Goal: Task Accomplishment & Management: Manage account settings

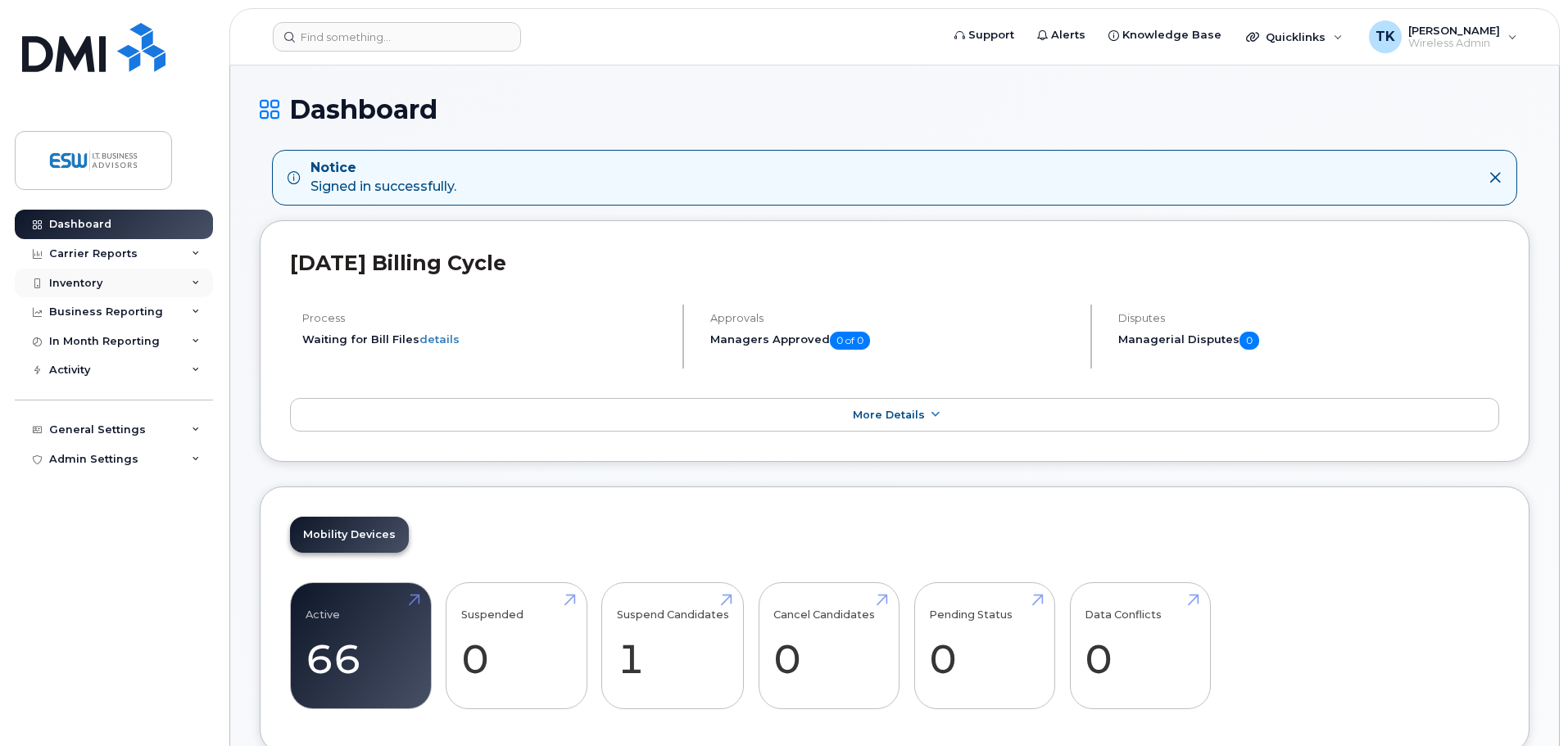
click at [85, 269] on div "Inventory" at bounding box center [114, 283] width 199 height 30
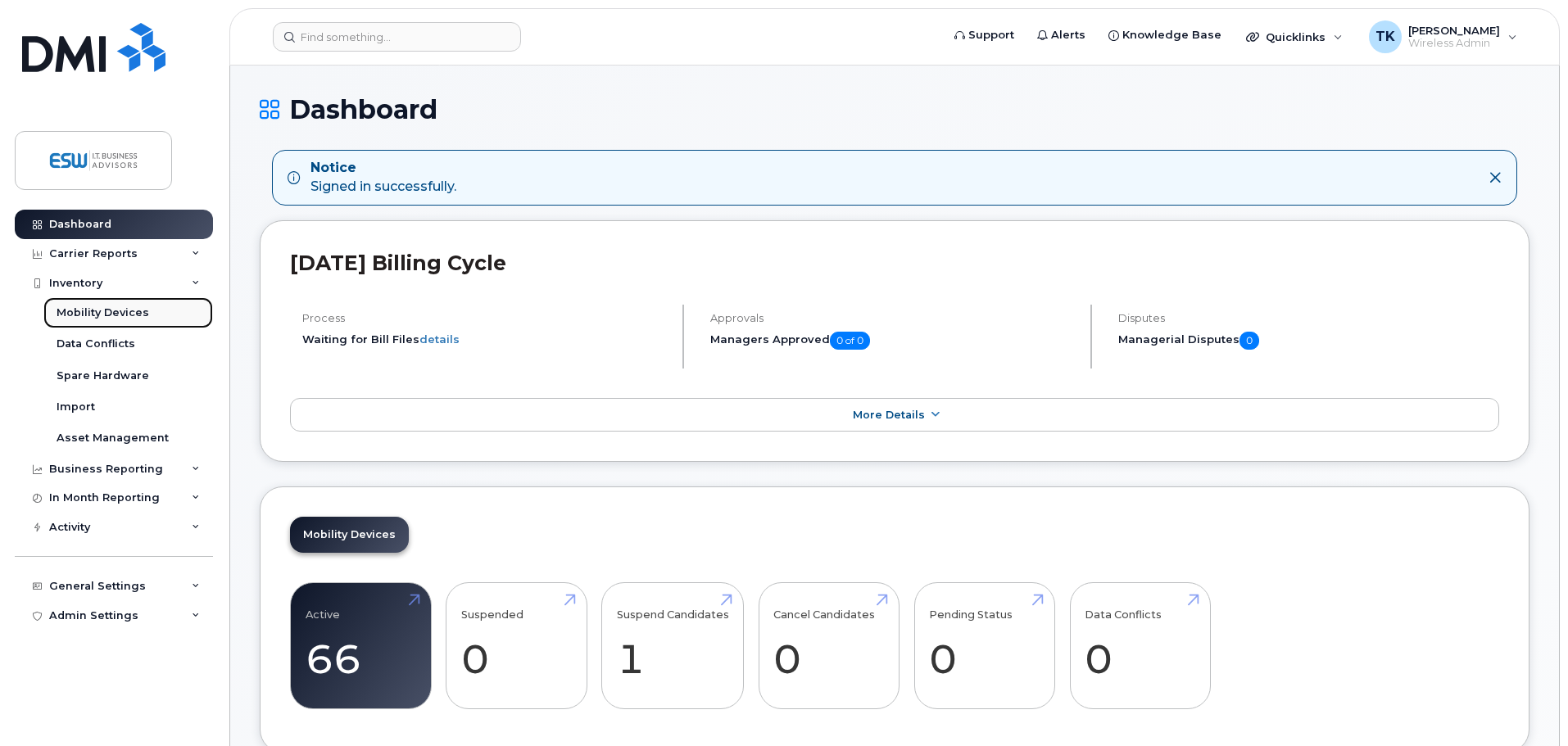
click at [99, 312] on div "Mobility Devices" at bounding box center [103, 312] width 93 height 14
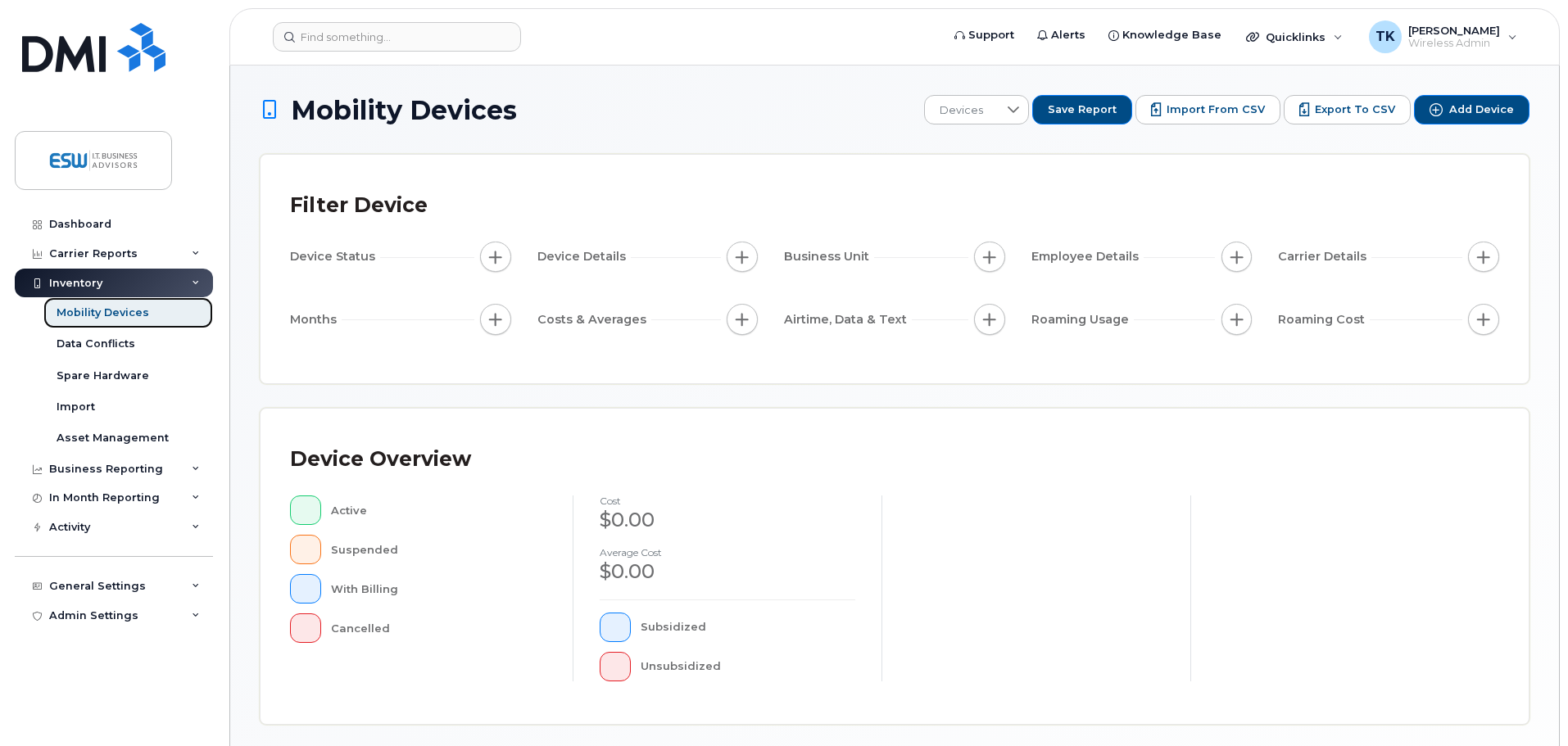
scroll to position [380, 0]
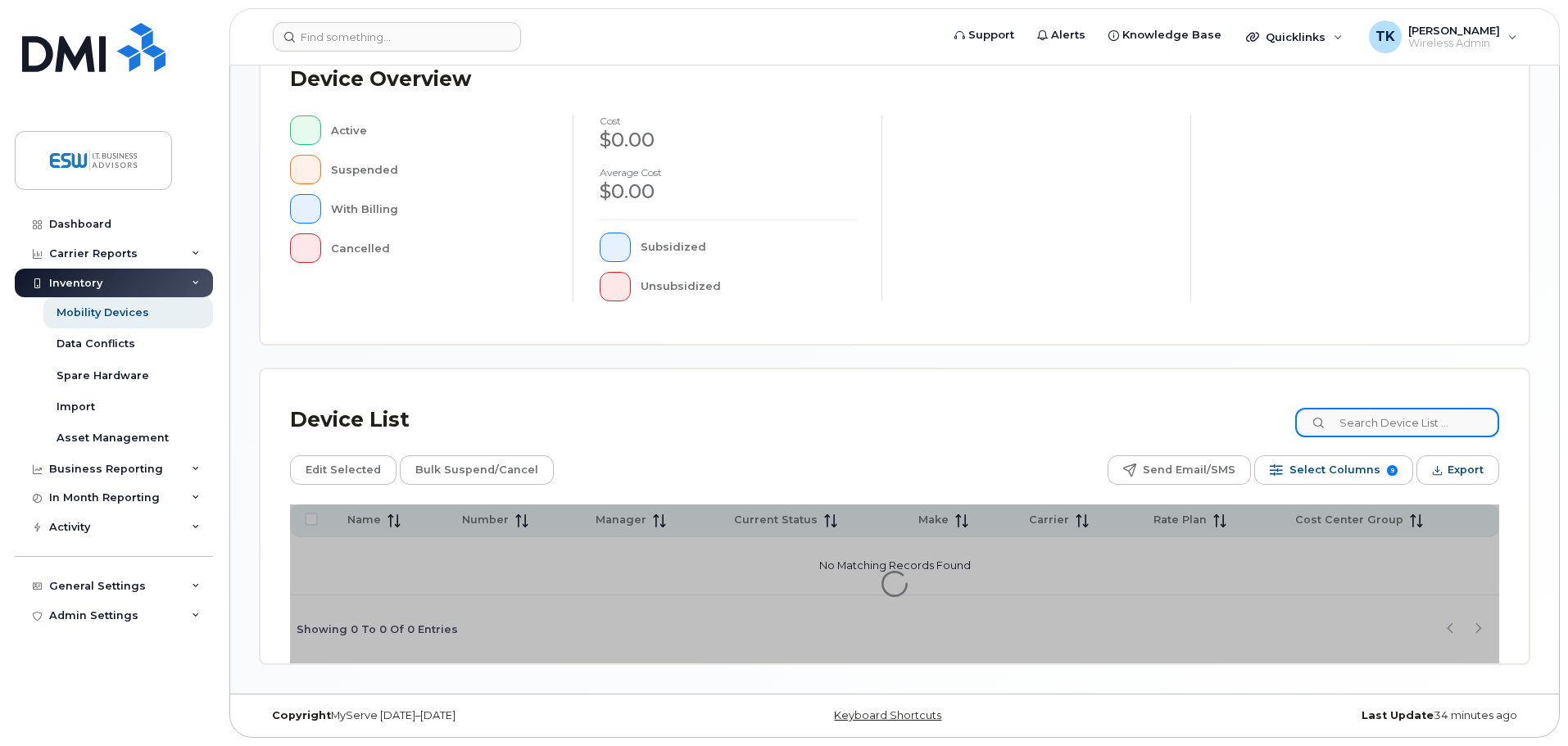
click at [1400, 423] on input at bounding box center [1397, 423] width 204 height 30
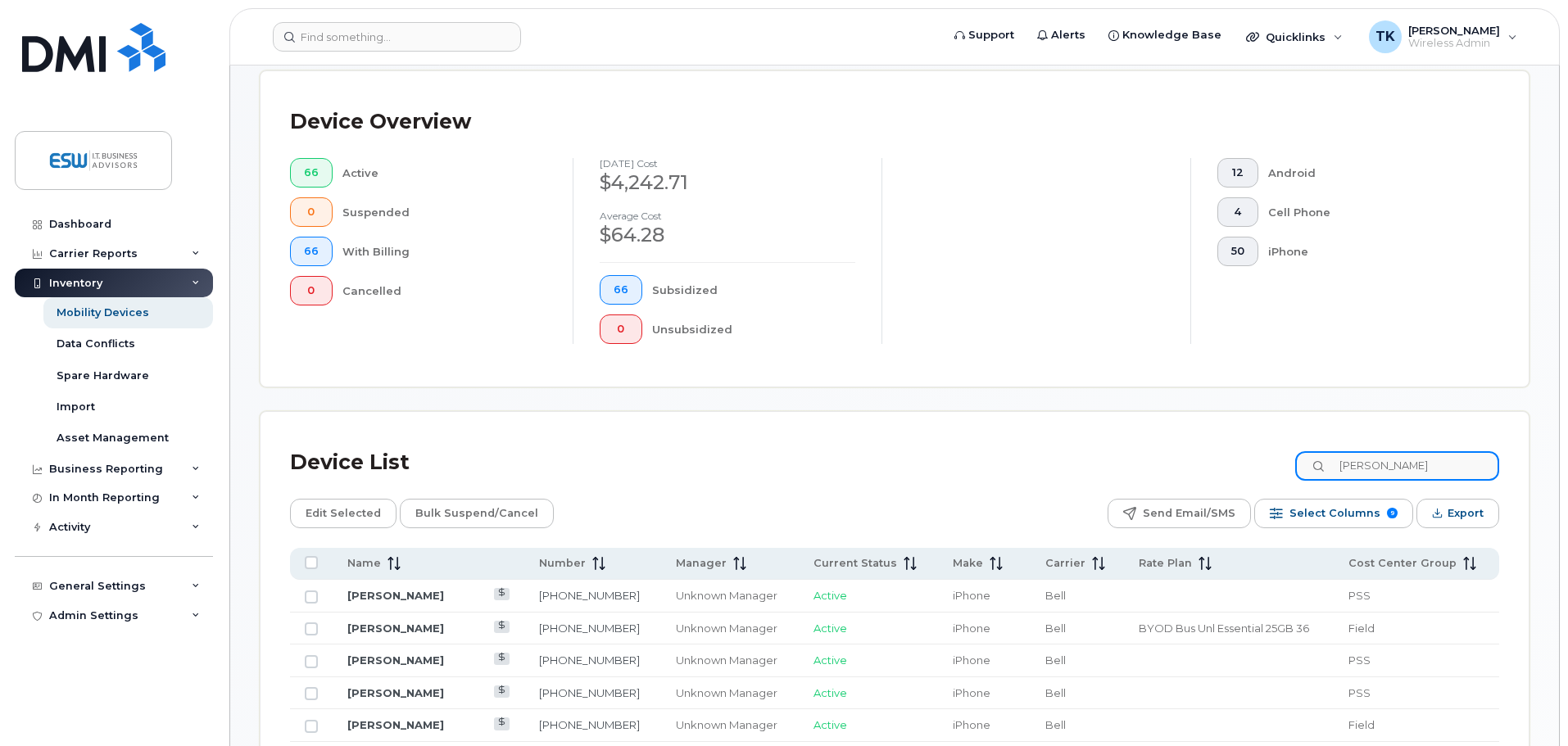
type input "Kevin"
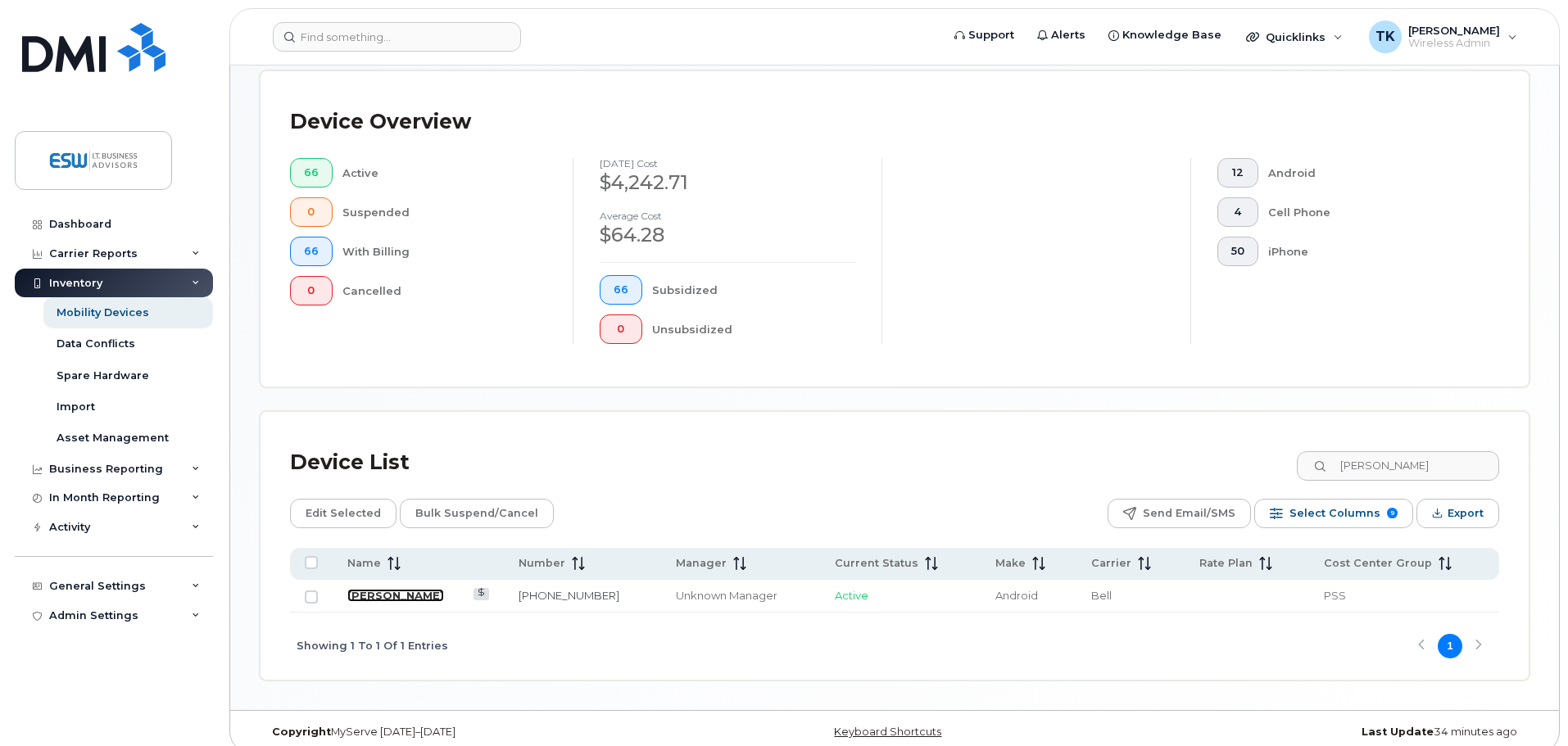
click at [363, 589] on link "[PERSON_NAME]" at bounding box center [396, 595] width 97 height 13
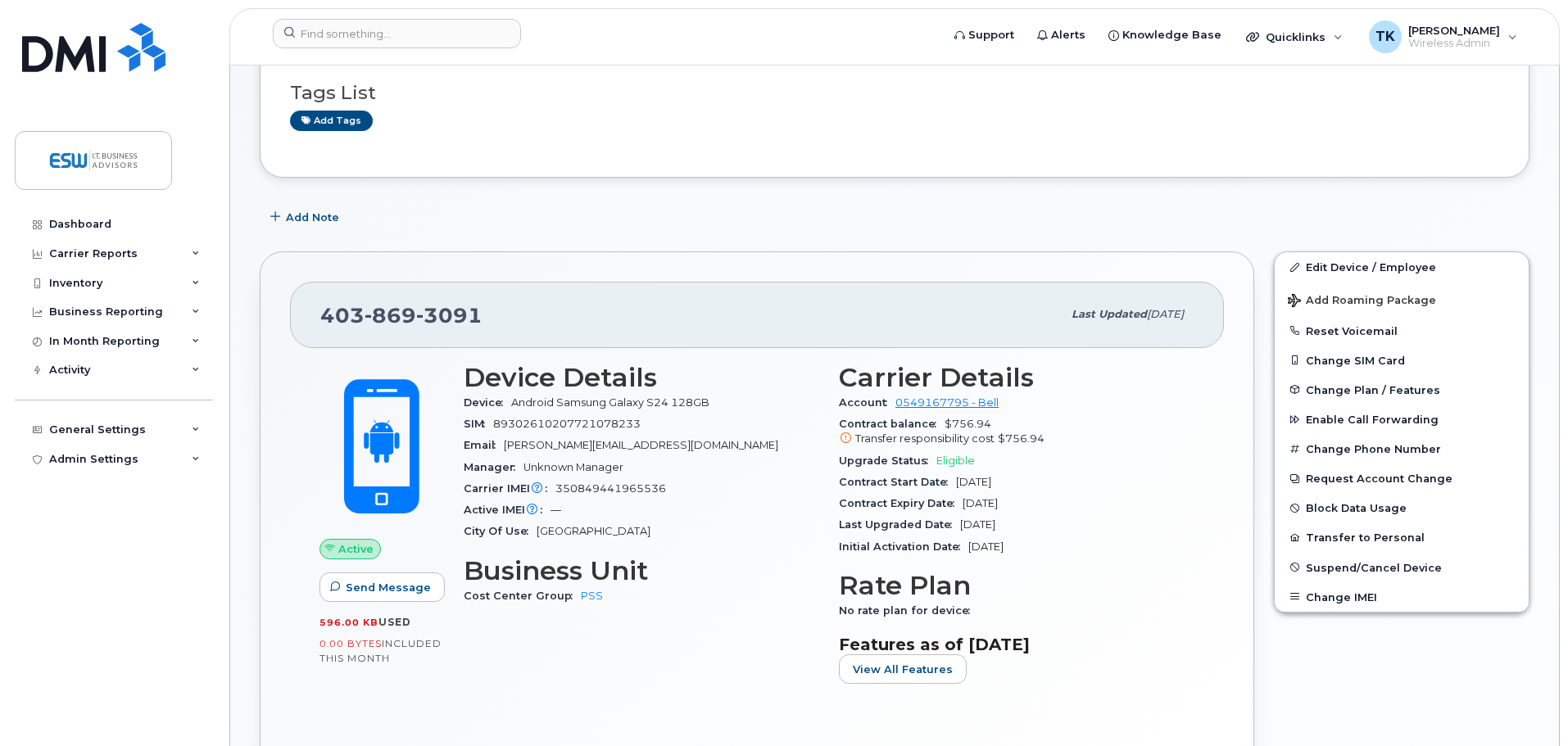
scroll to position [164, 0]
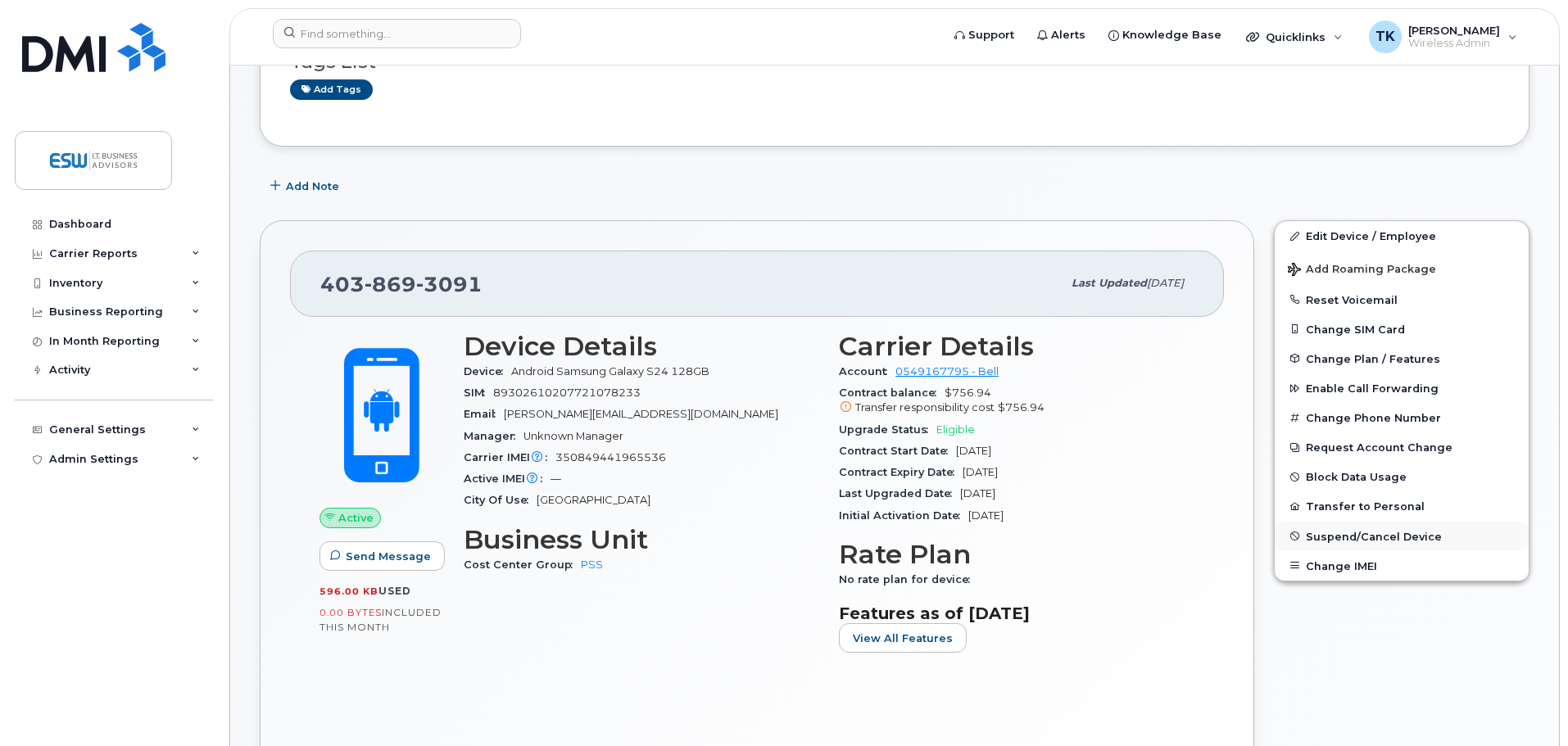
click at [1408, 536] on span "Suspend/Cancel Device" at bounding box center [1374, 536] width 136 height 12
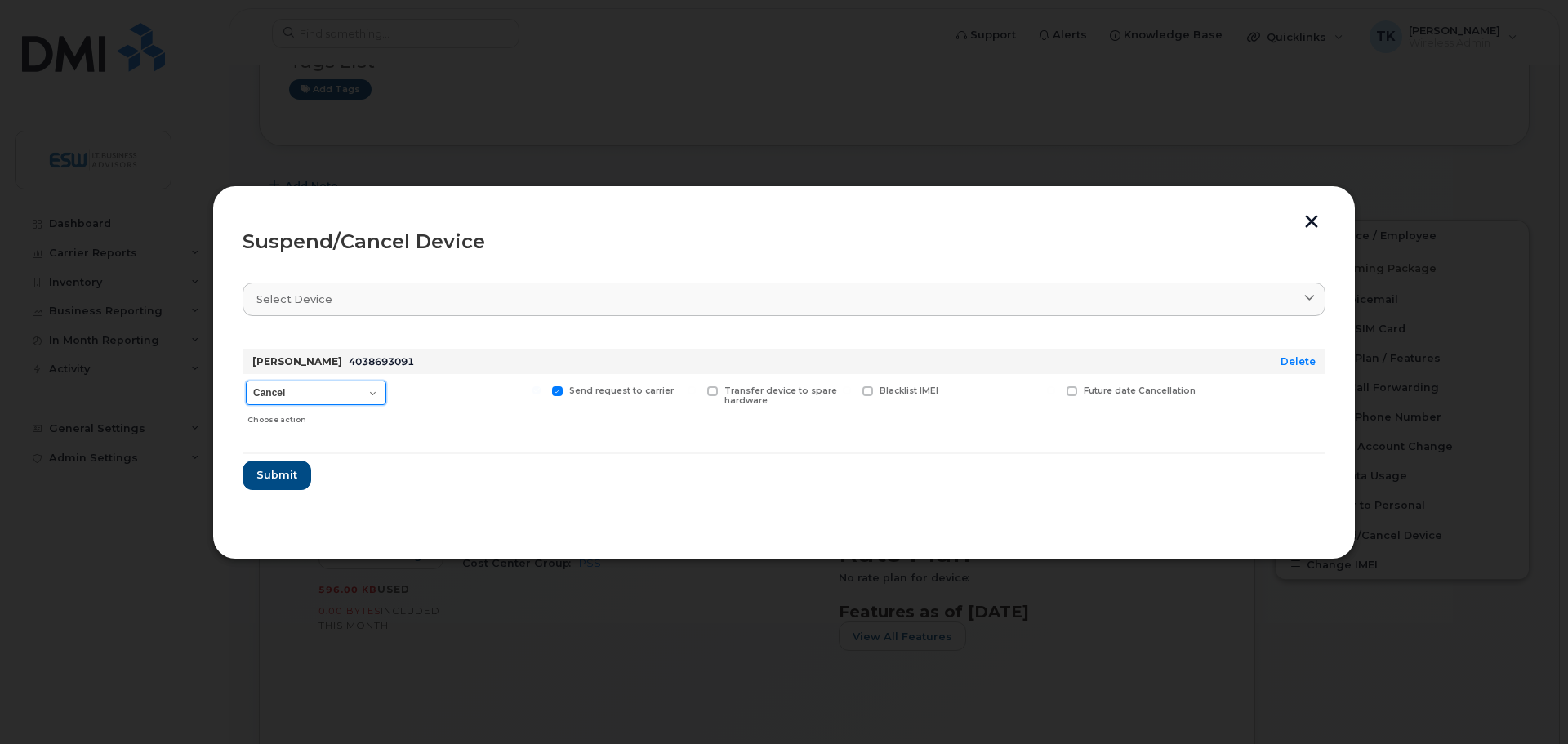
click at [315, 391] on select "Cancel Suspend - Extend Suspension Suspend - Reduced Rate Suspend - Full Rate S…" at bounding box center [316, 393] width 140 height 25
click at [555, 475] on form "Kevin Mah 4038693091 Delete Cancel Suspend - Extend Suspension Suspend - Reduce…" at bounding box center [784, 413] width 1083 height 154
click at [350, 389] on select "Cancel Suspend - Extend Suspension Suspend - Reduced Rate Suspend - Full Rate S…" at bounding box center [316, 393] width 140 height 25
click at [476, 411] on div at bounding box center [469, 403] width 151 height 58
click at [358, 383] on select "Cancel Suspend - Extend Suspension Suspend - Reduced Rate Suspend - Full Rate S…" at bounding box center [316, 393] width 140 height 25
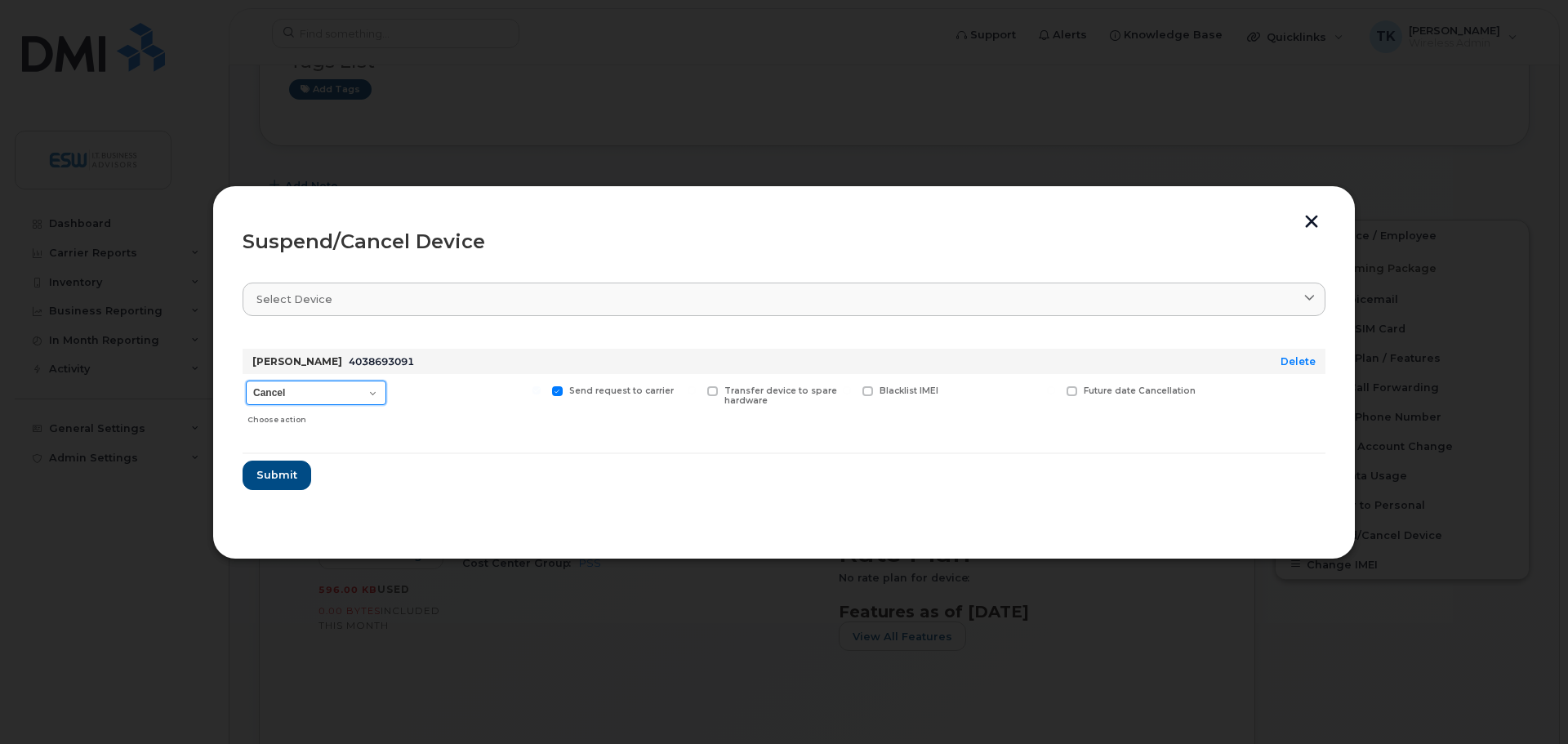
click at [363, 392] on select "Cancel Suspend - Extend Suspension Suspend - Reduced Rate Suspend - Full Rate S…" at bounding box center [316, 393] width 140 height 25
click at [619, 728] on div at bounding box center [784, 372] width 1568 height 744
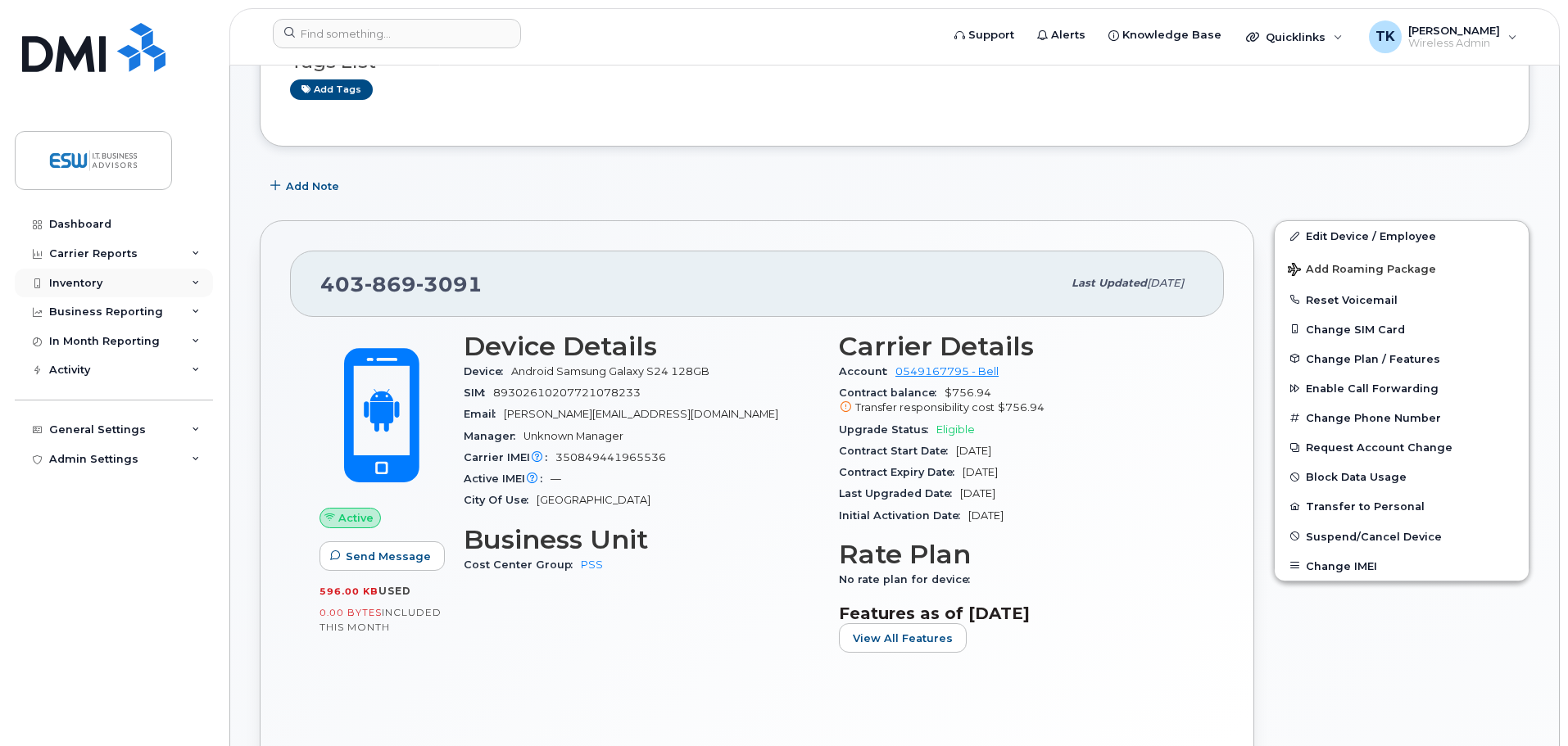
drag, startPoint x: 81, startPoint y: 275, endPoint x: 82, endPoint y: 285, distance: 10.0
click at [81, 275] on div "Inventory" at bounding box center [114, 283] width 199 height 30
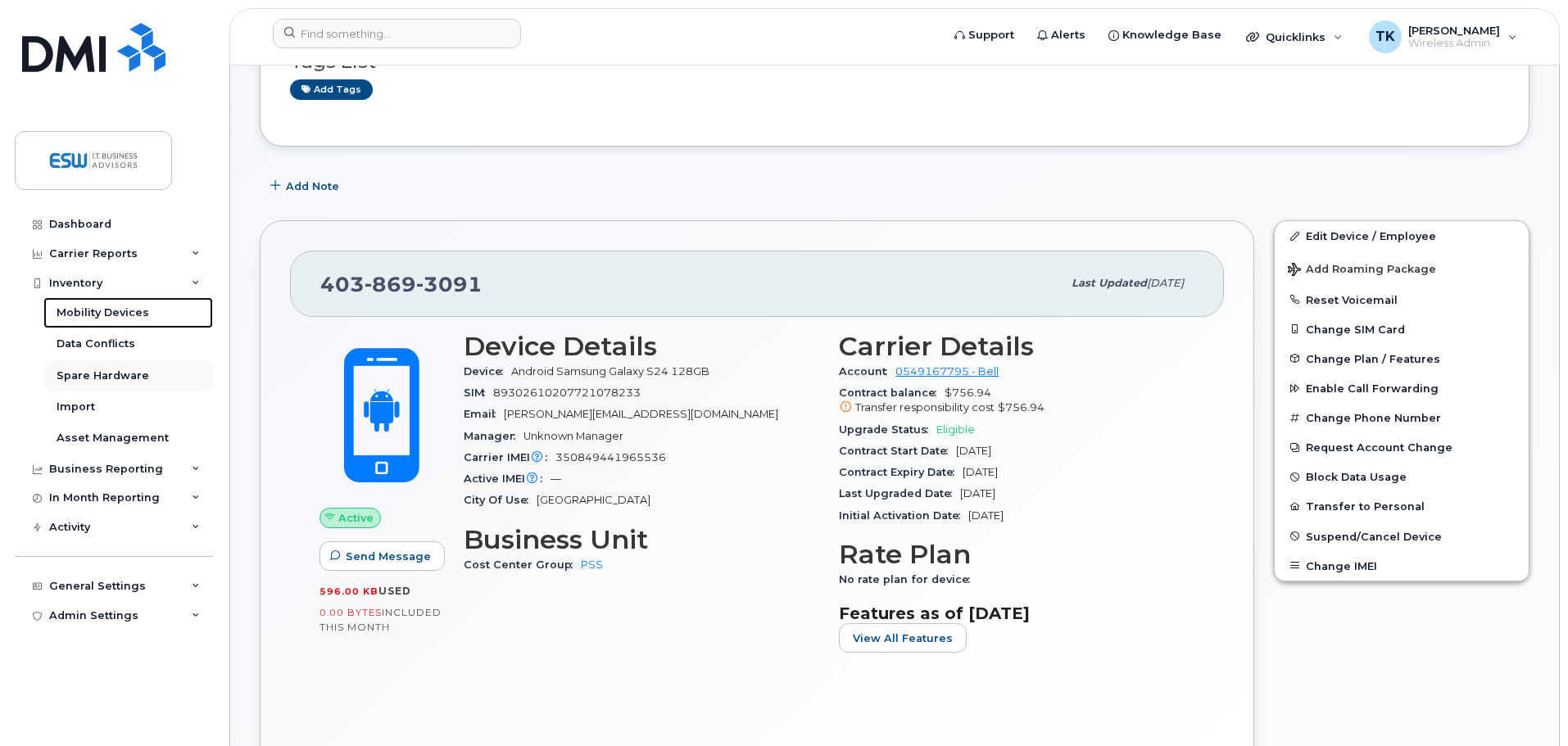
drag, startPoint x: 86, startPoint y: 301, endPoint x: 76, endPoint y: 360, distance: 59.8
click at [86, 301] on link "Mobility Devices" at bounding box center [128, 312] width 170 height 31
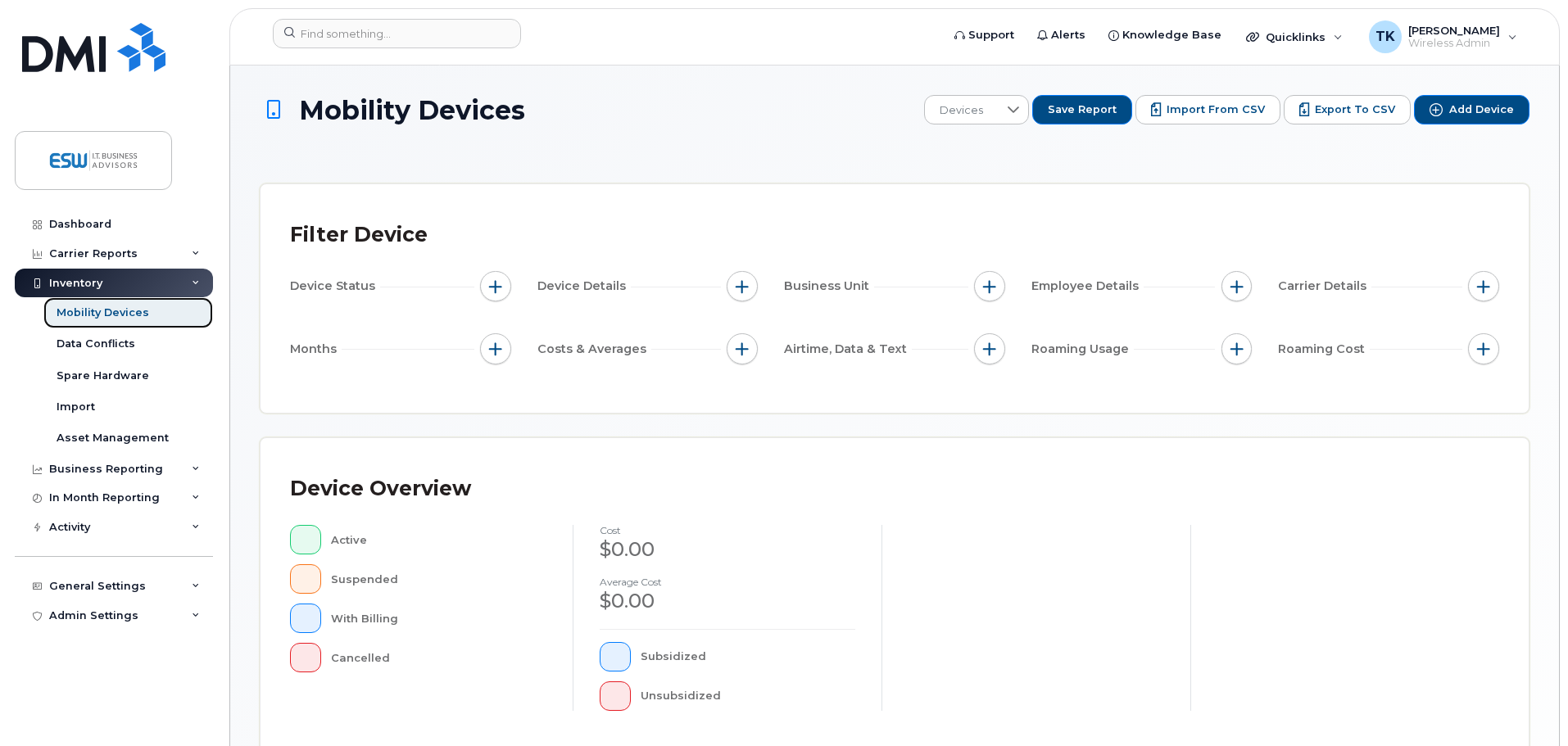
click at [105, 306] on div "Mobility Devices" at bounding box center [103, 312] width 93 height 14
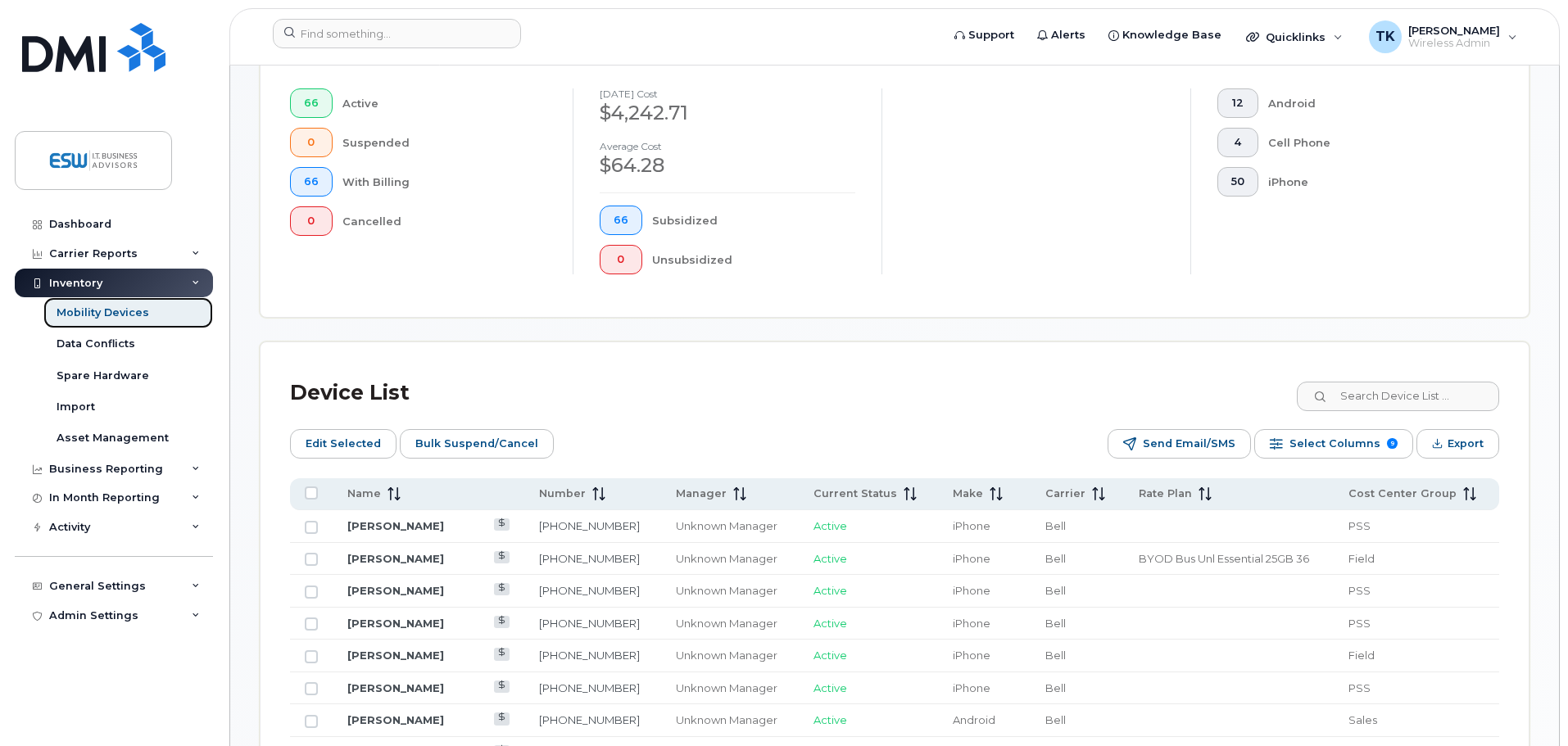
scroll to position [573, 0]
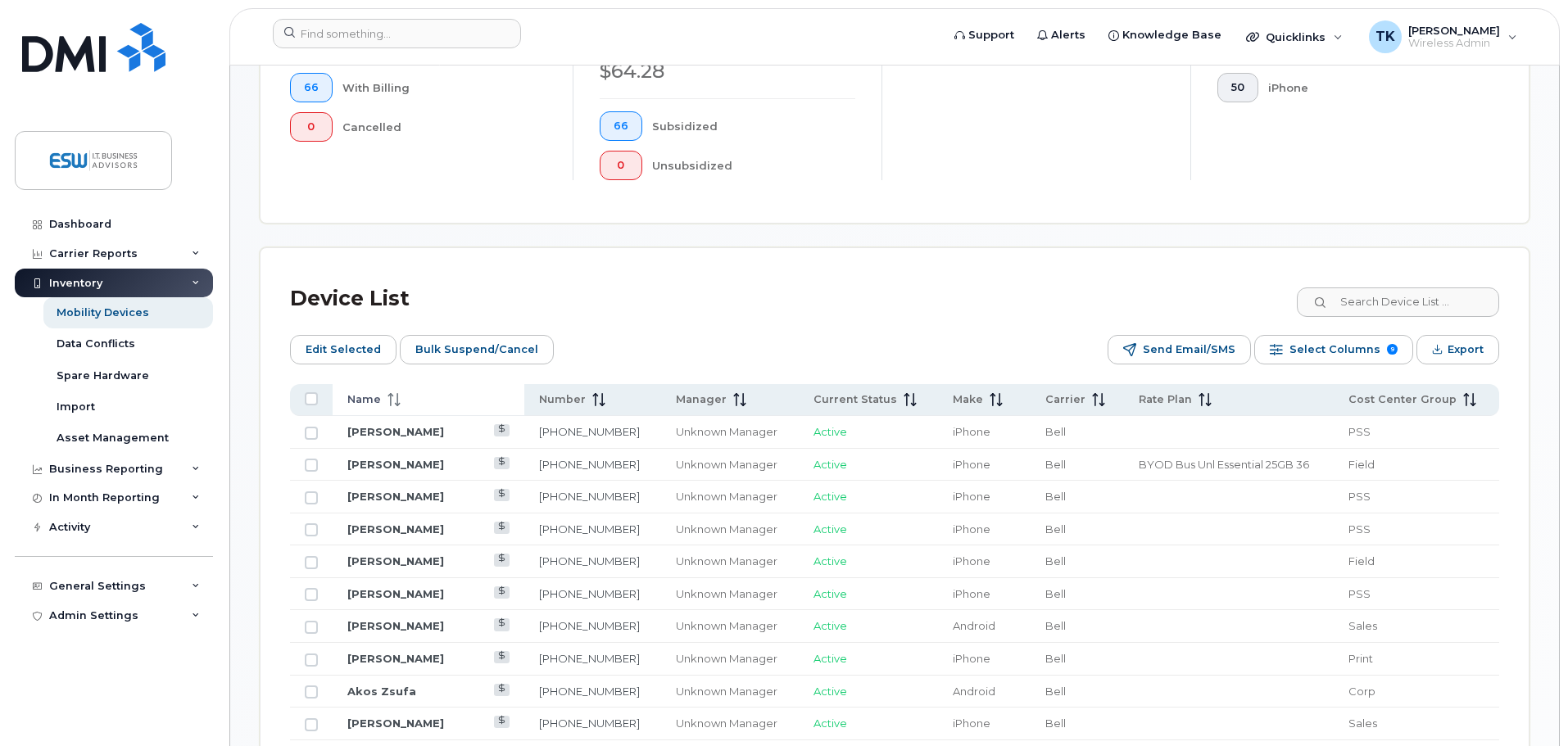
click at [938, 395] on th "Name" at bounding box center [984, 401] width 92 height 32
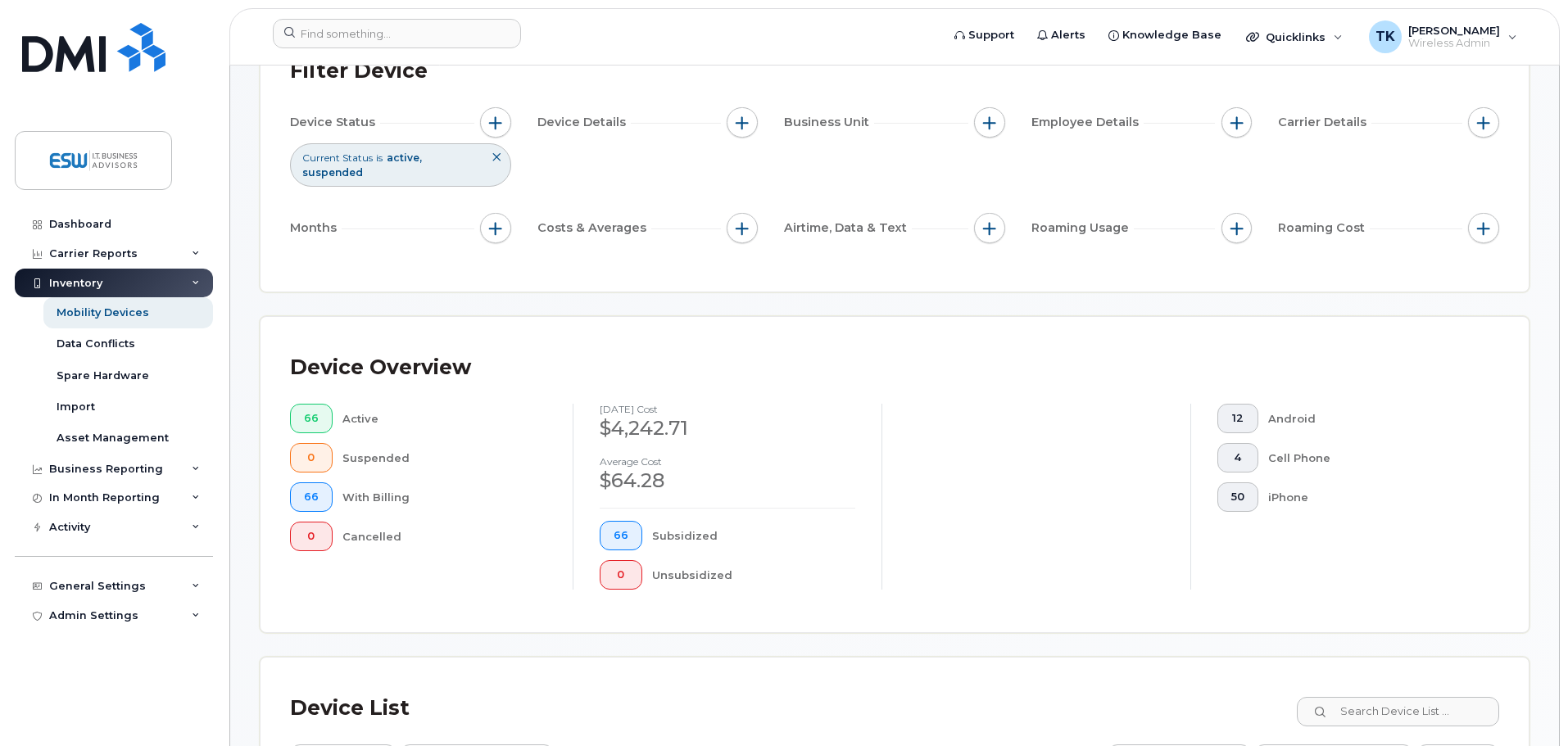
scroll to position [491, 0]
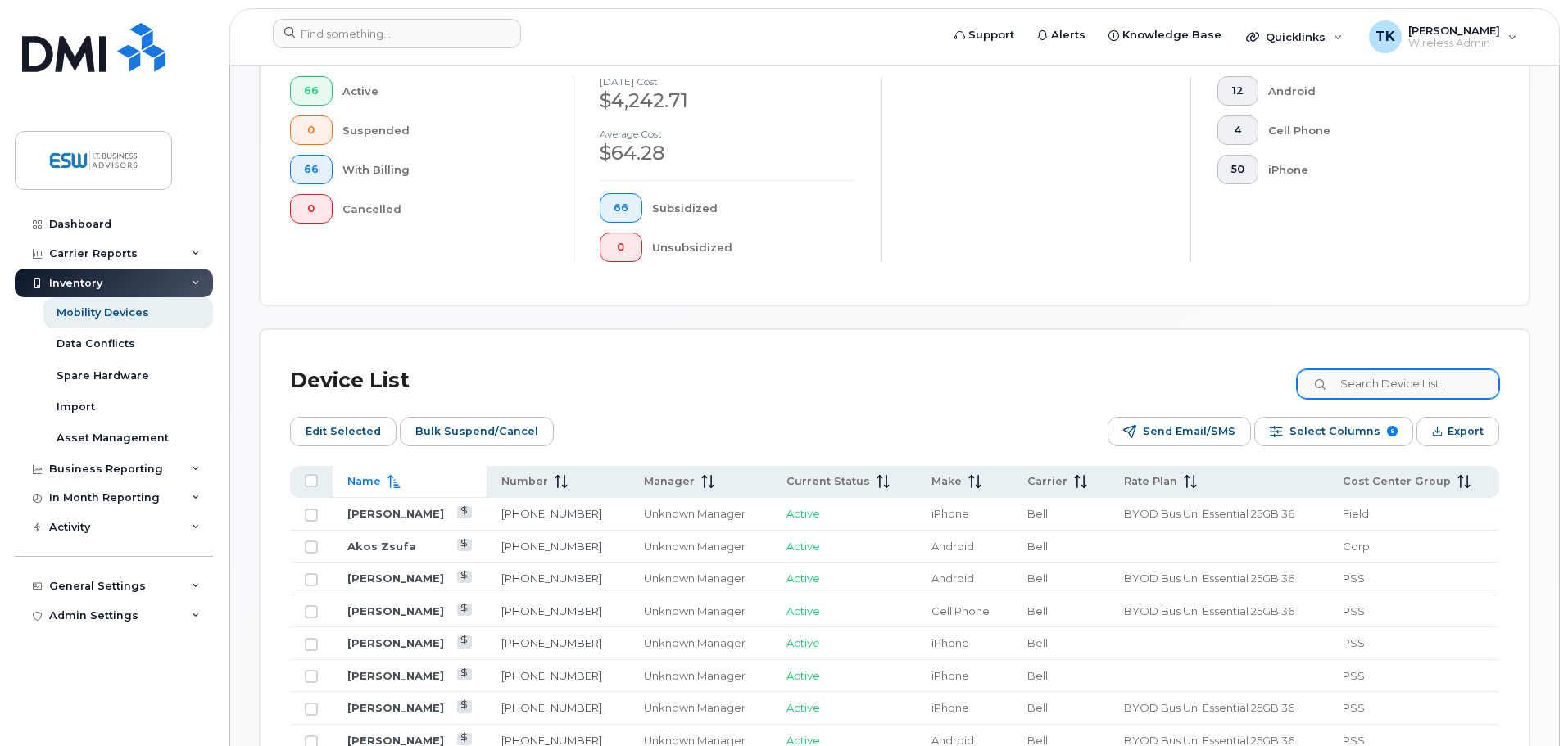
click at [1395, 376] on div "Device List" at bounding box center [895, 381] width 1209 height 42
click at [1397, 371] on input at bounding box center [1397, 384] width 204 height 30
type input "Yolandi"
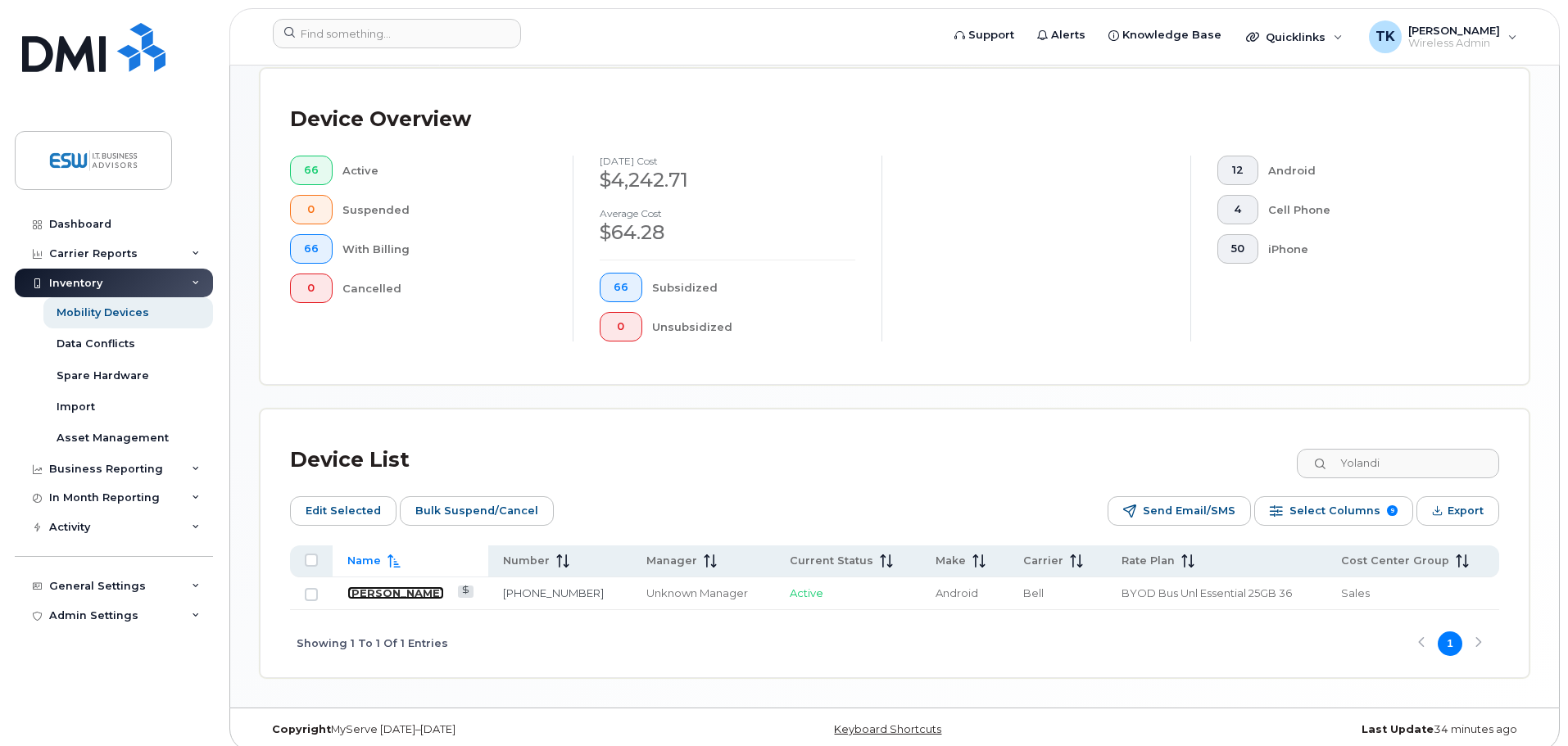
click at [384, 586] on link "[PERSON_NAME]" at bounding box center [396, 592] width 97 height 13
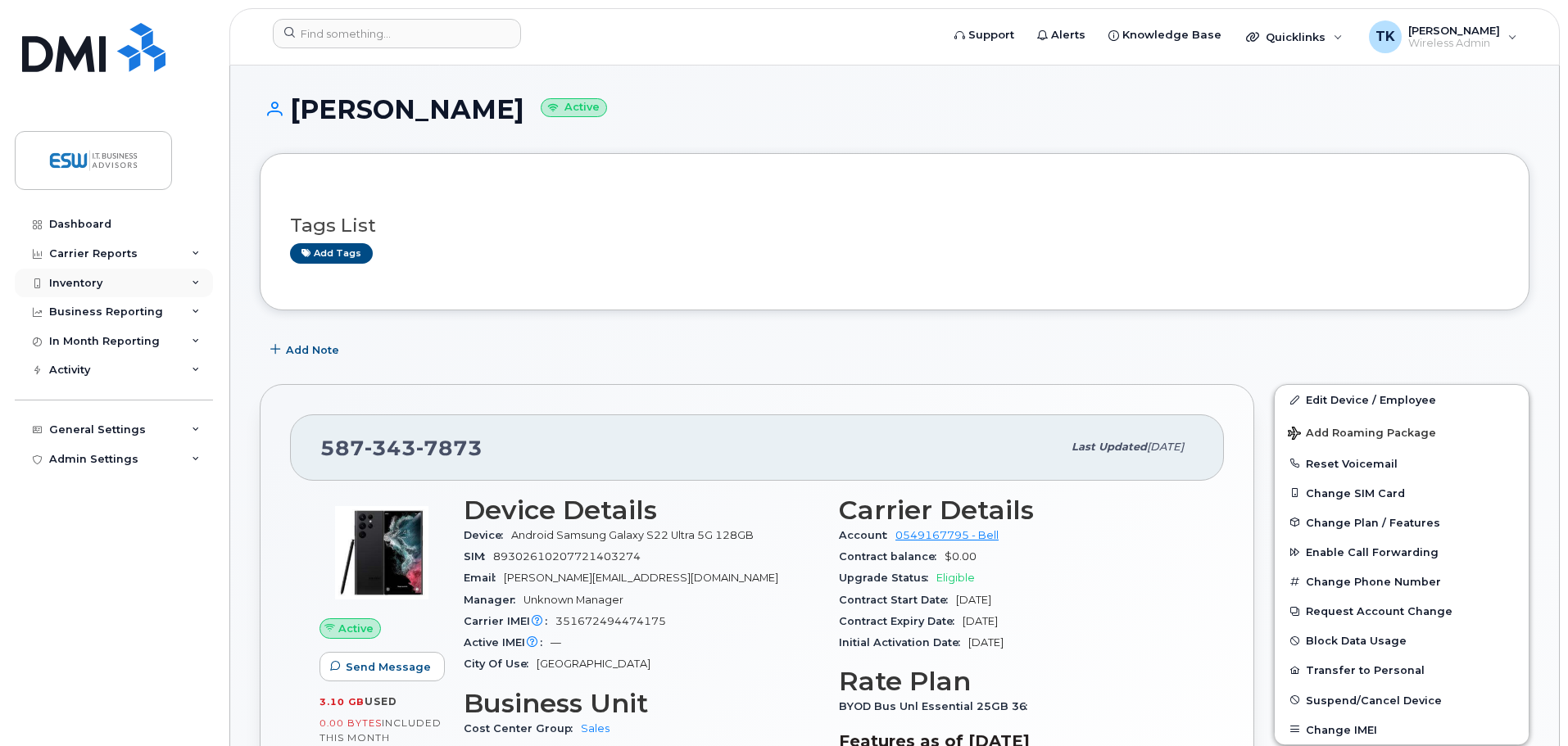
click at [102, 275] on div "Inventory" at bounding box center [114, 283] width 199 height 30
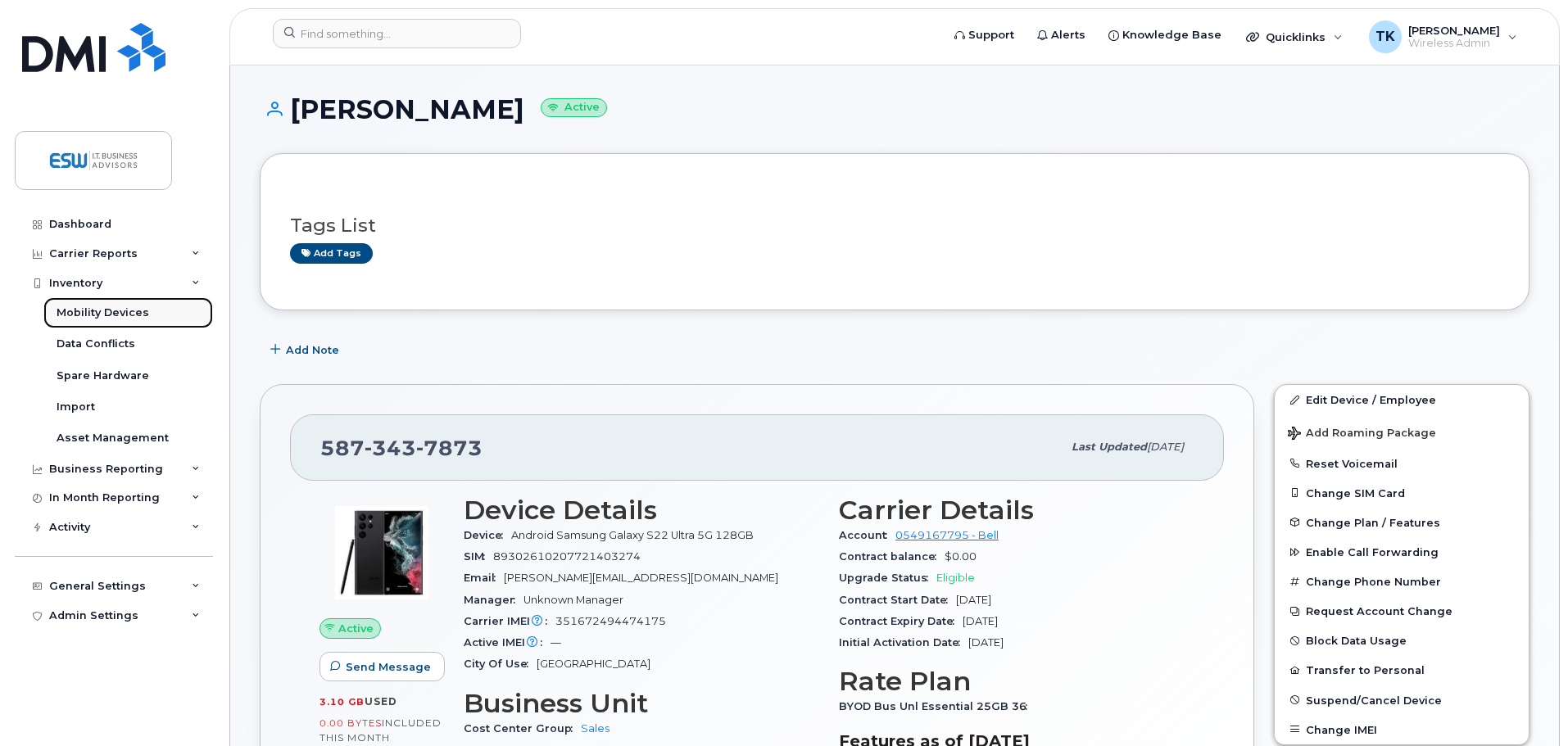
click at [89, 311] on div "Mobility Devices" at bounding box center [103, 312] width 93 height 14
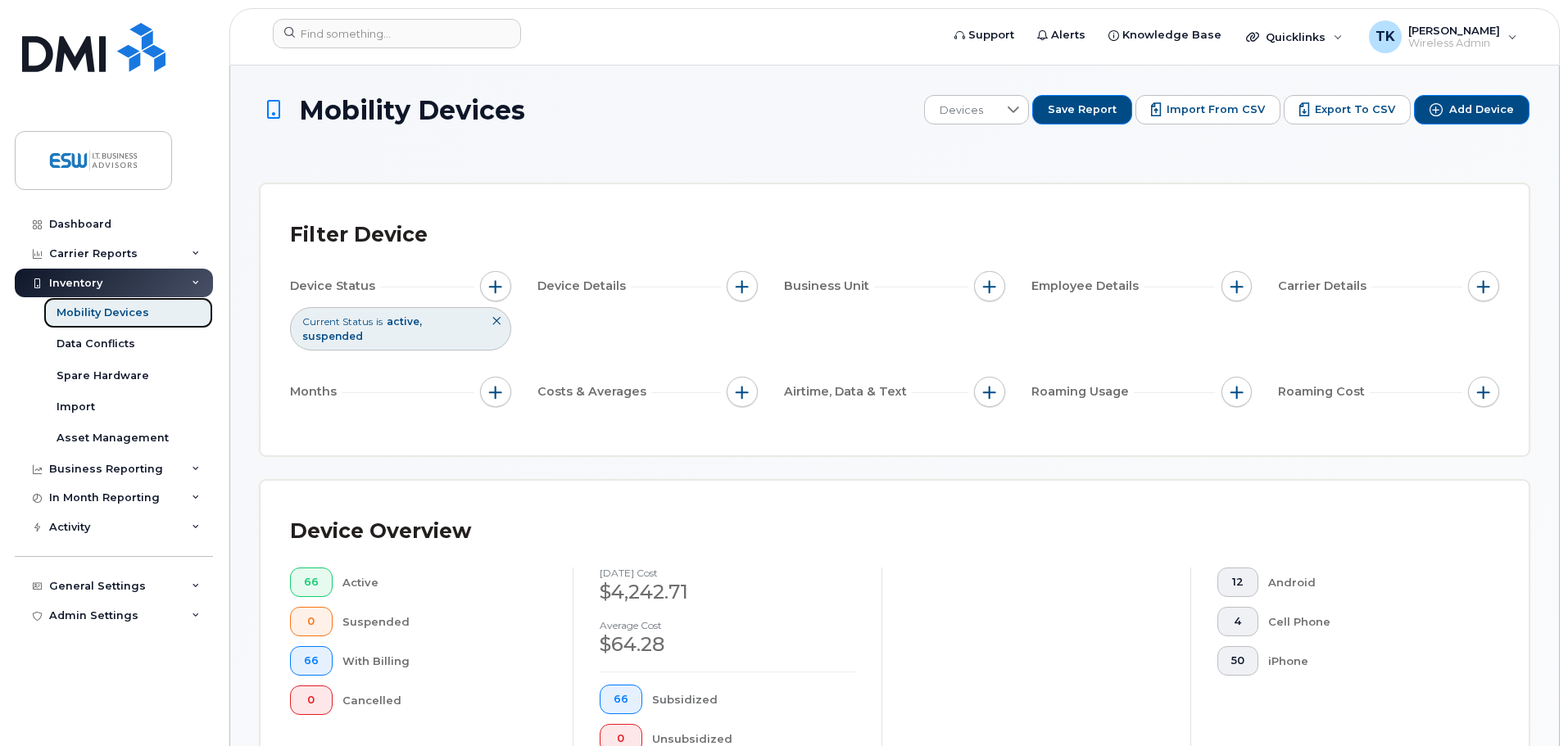
click at [97, 314] on div "Mobility Devices" at bounding box center [103, 312] width 93 height 14
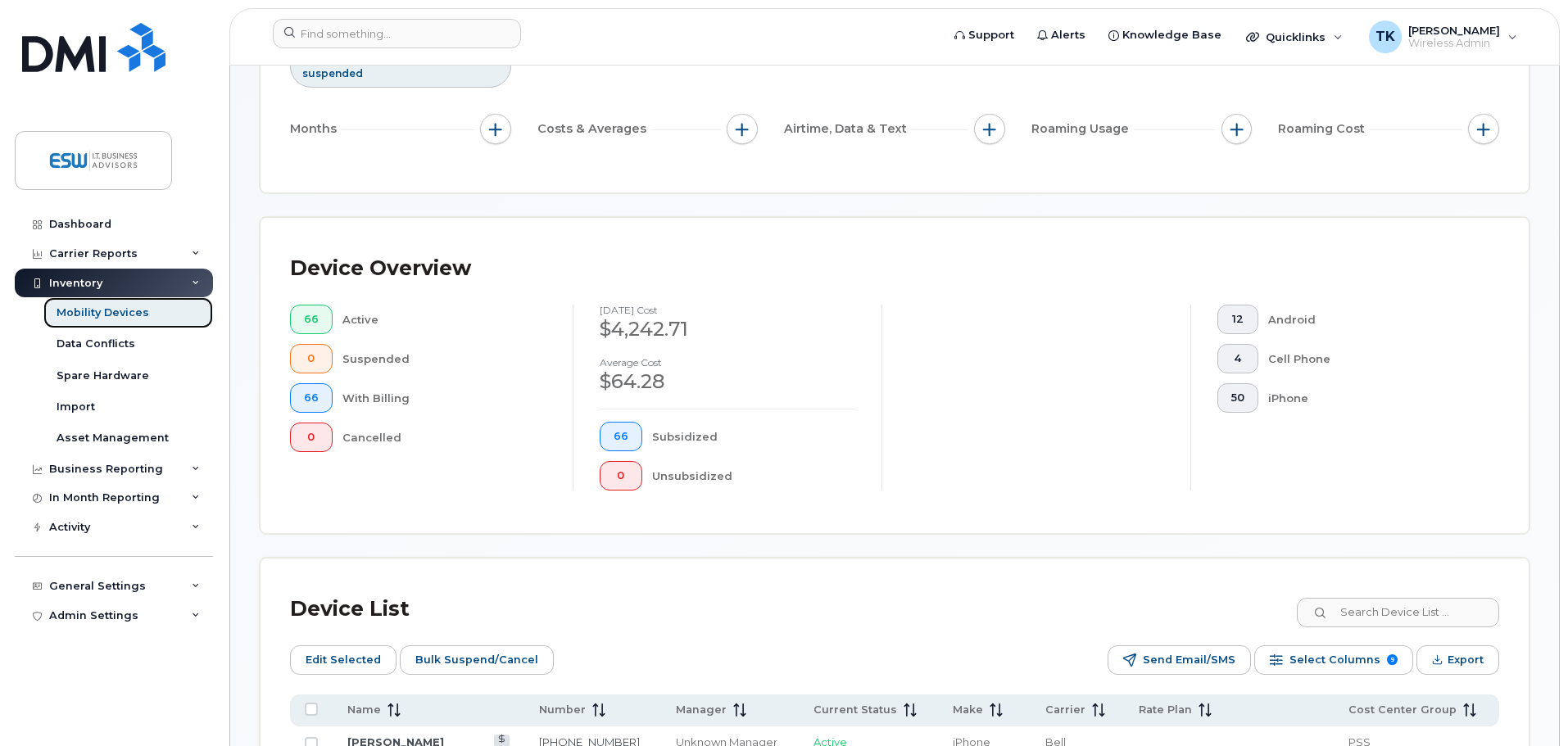
scroll to position [328, 0]
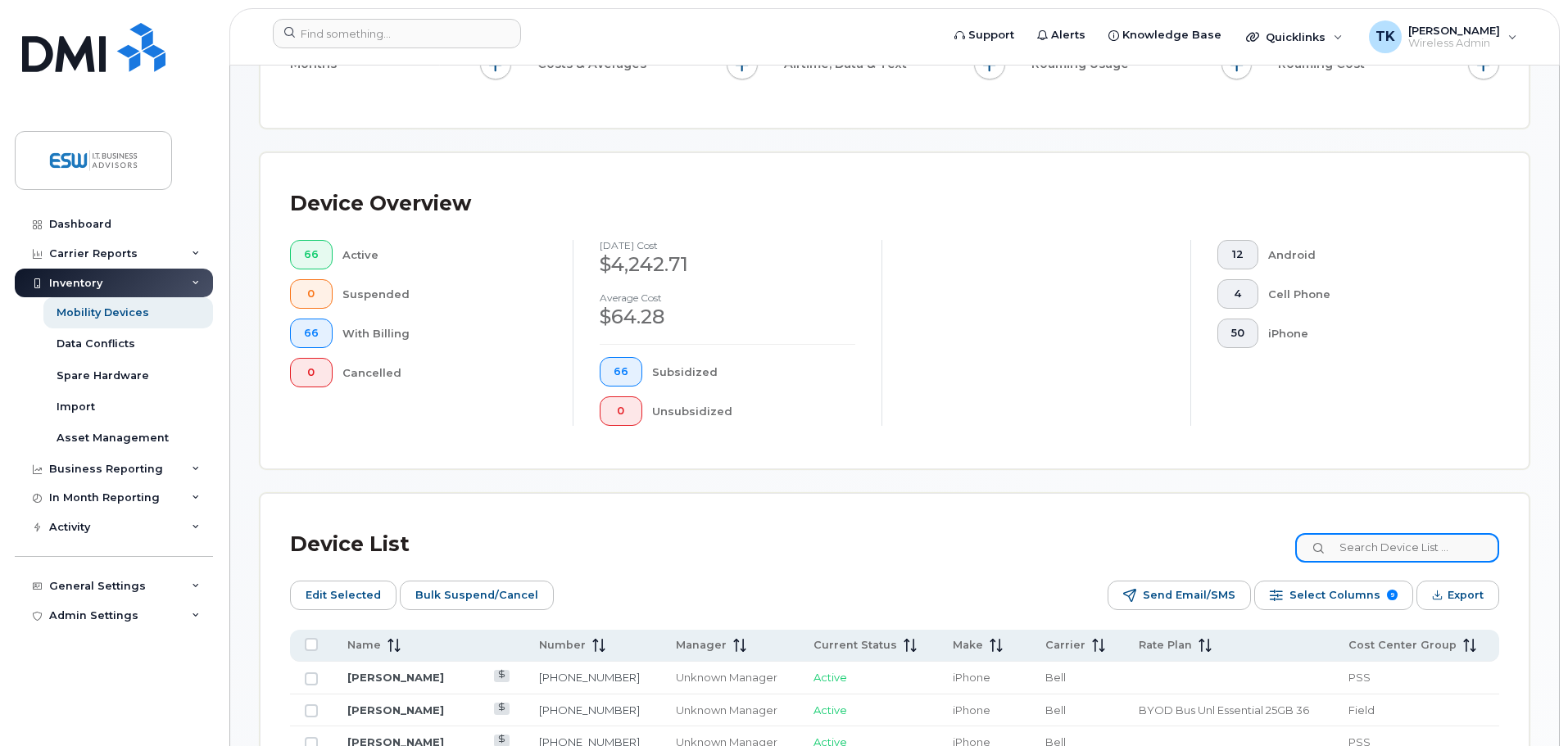
click at [1414, 533] on input at bounding box center [1397, 547] width 204 height 30
click at [1413, 533] on input at bounding box center [1397, 547] width 204 height 30
type input "[PERSON_NAME]"
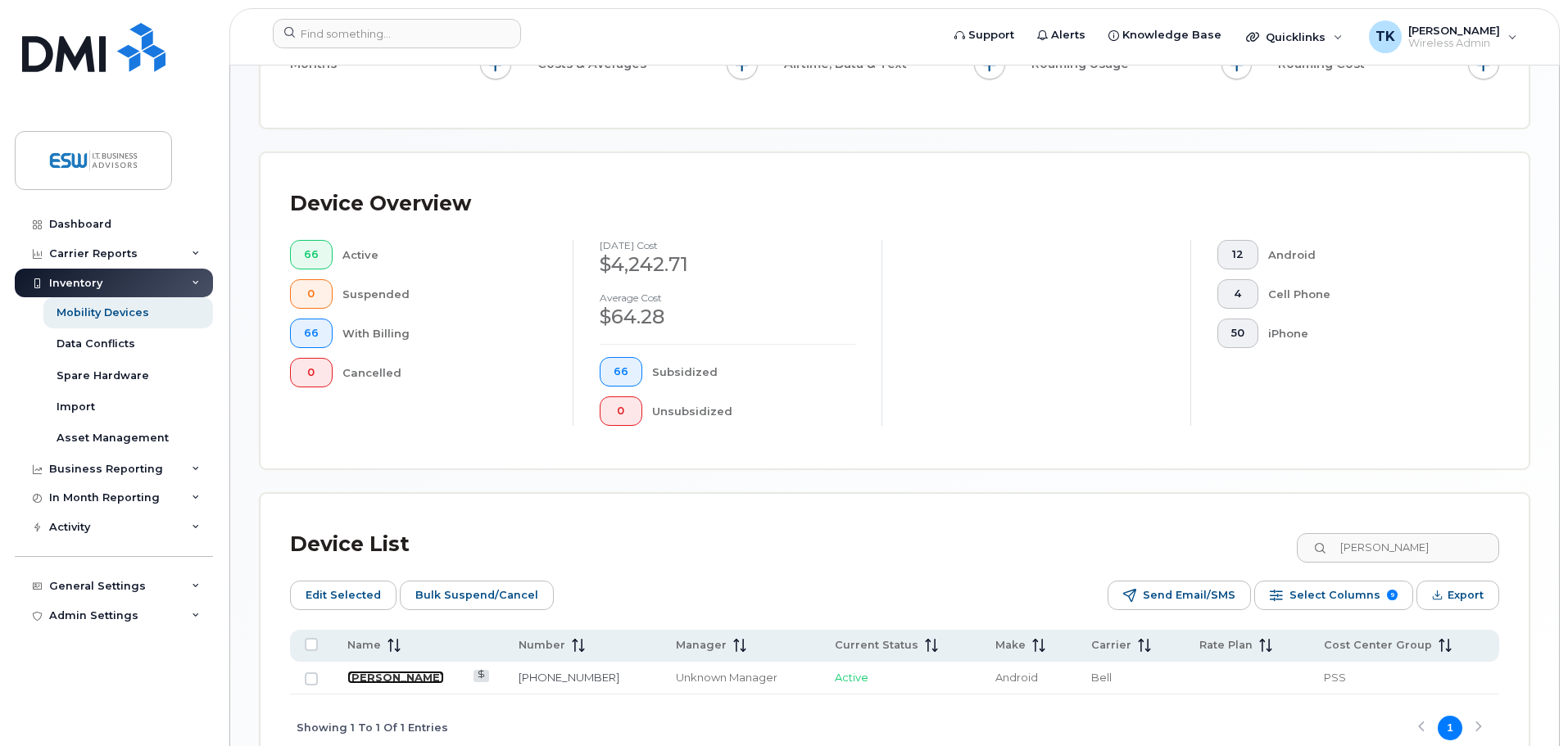
click at [367, 670] on link "[PERSON_NAME]" at bounding box center [396, 676] width 97 height 13
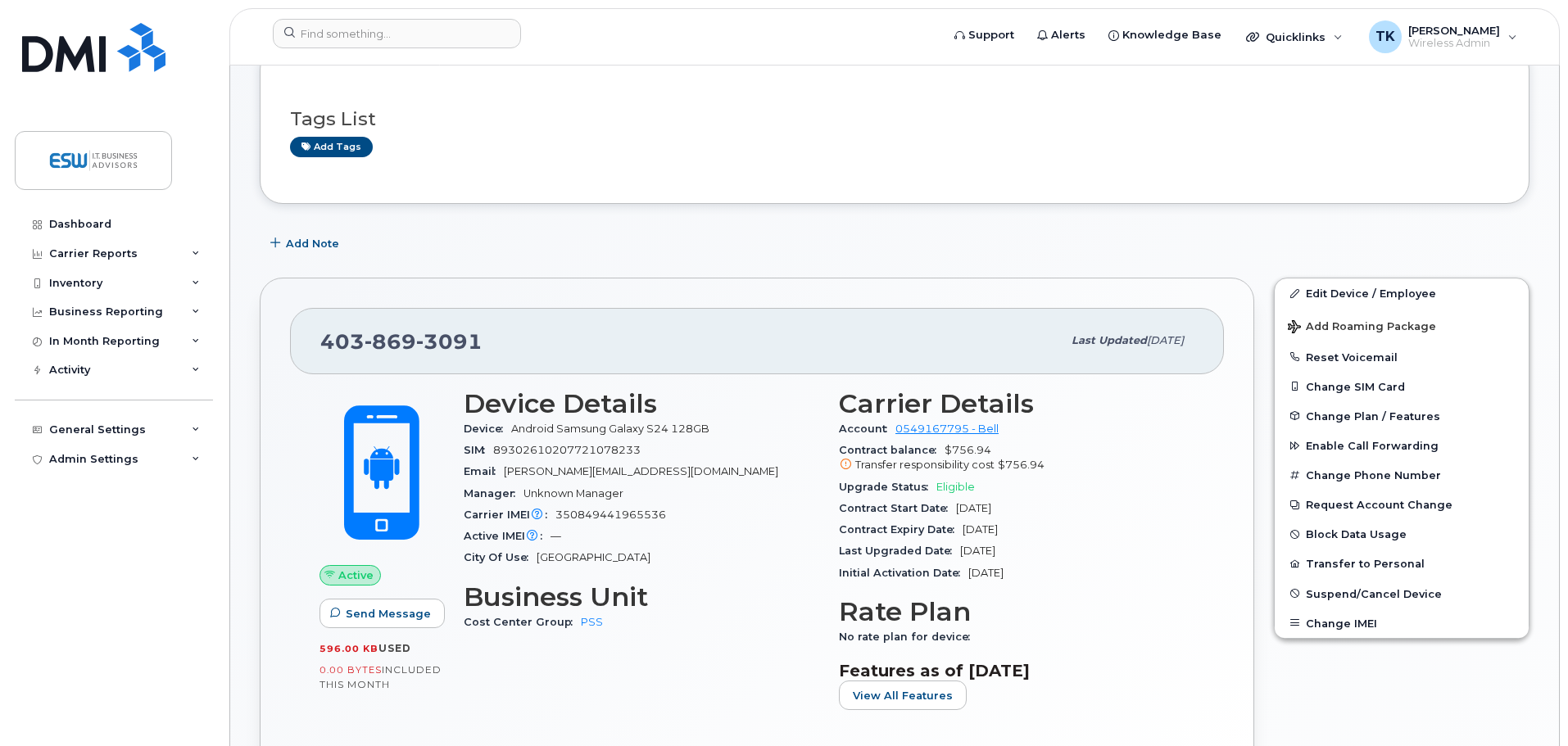
scroll to position [328, 0]
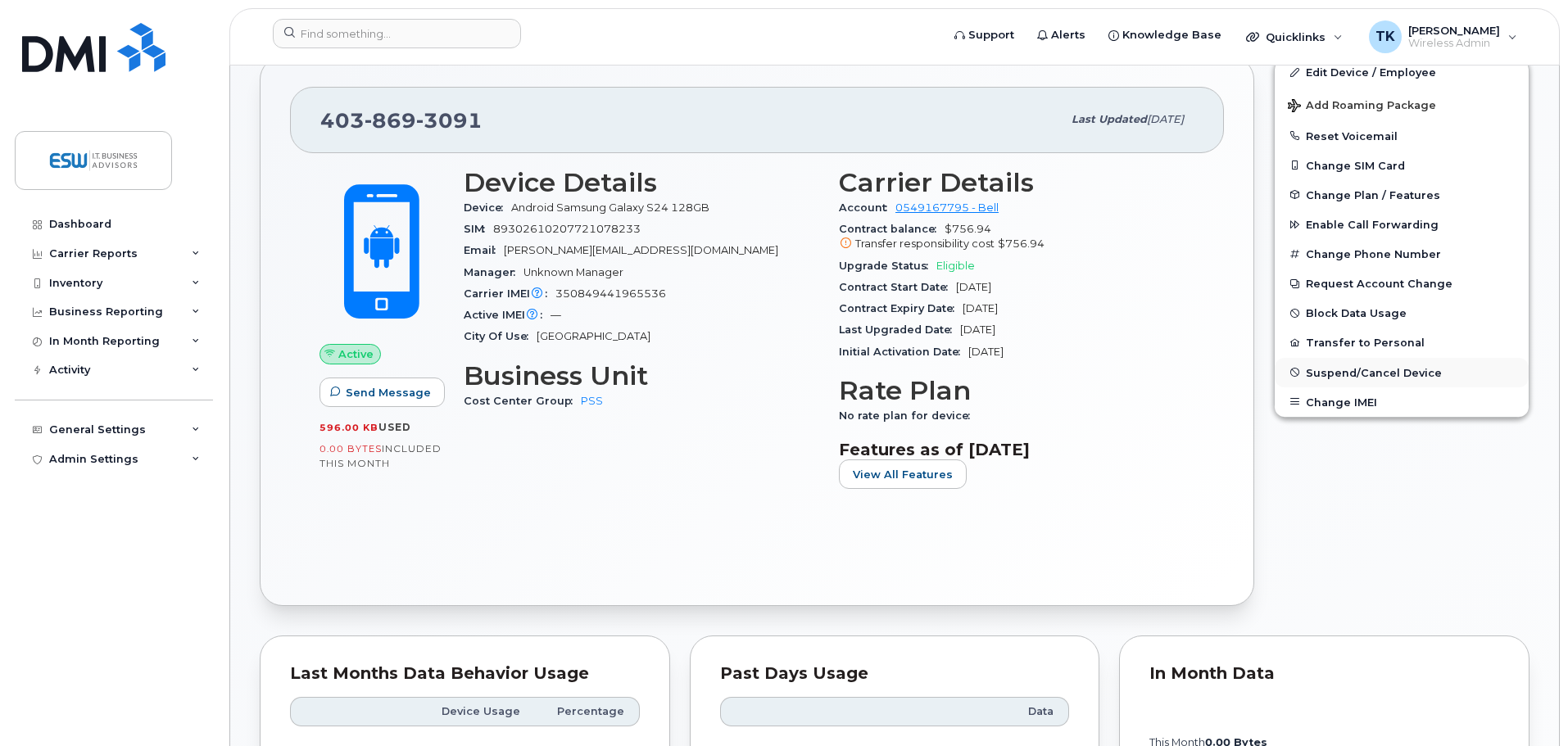
click at [1357, 369] on span "Suspend/Cancel Device" at bounding box center [1374, 372] width 136 height 12
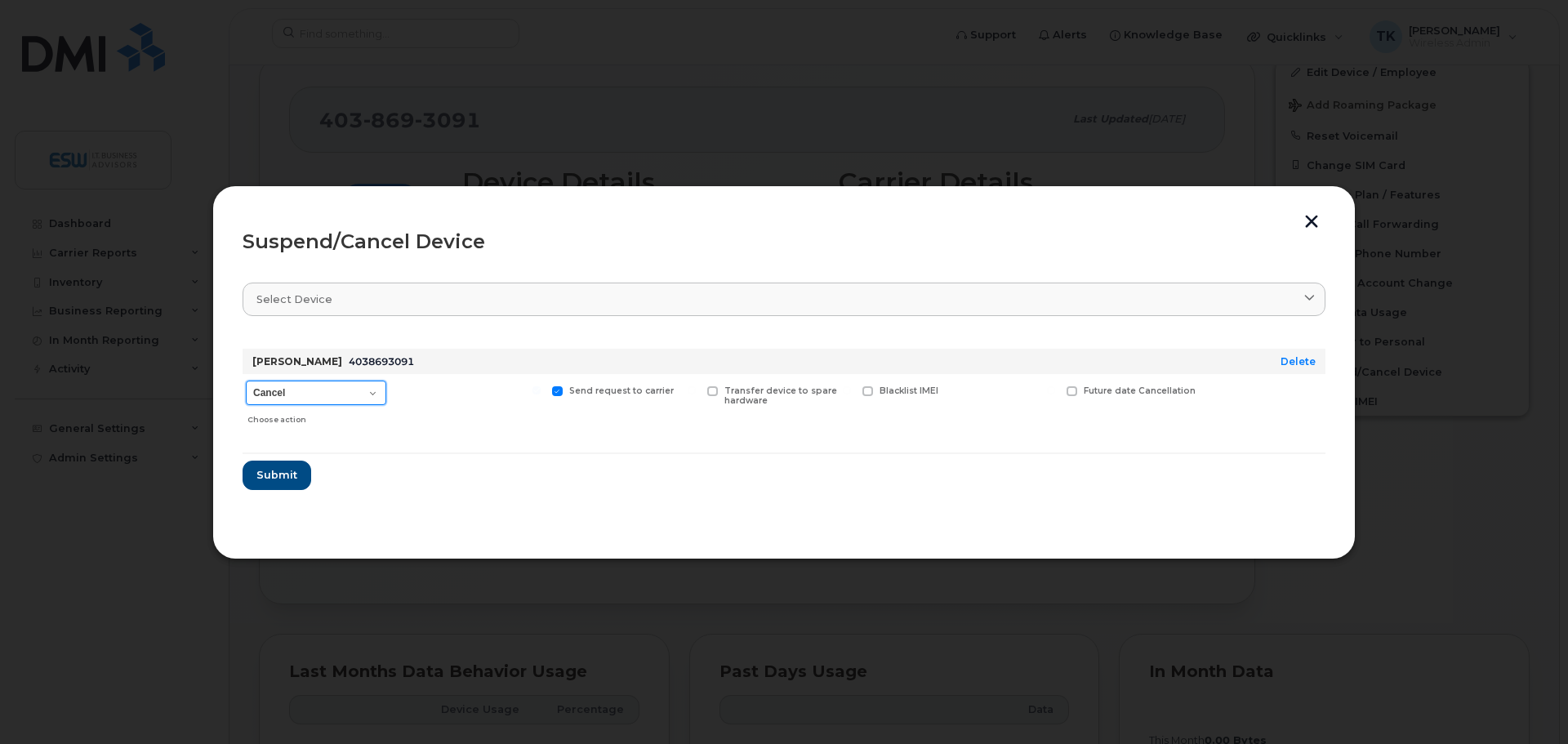
click at [315, 384] on select "Cancel Suspend - Extend Suspension Suspend - Reduced Rate Suspend - Full Rate S…" at bounding box center [316, 393] width 140 height 25
click at [313, 387] on select "Cancel Suspend - Extend Suspension Suspend - Reduced Rate Suspend - Full Rate S…" at bounding box center [316, 393] width 140 height 25
click at [331, 395] on select "Cancel Suspend - Extend Suspension Suspend - Reduced Rate Suspend - Full Rate S…" at bounding box center [316, 393] width 140 height 25
select select "[object Object]"
click at [245, 381] on select "Cancel Suspend - Extend Suspension Suspend - Reduced Rate Suspend - Full Rate S…" at bounding box center [316, 393] width 140 height 25
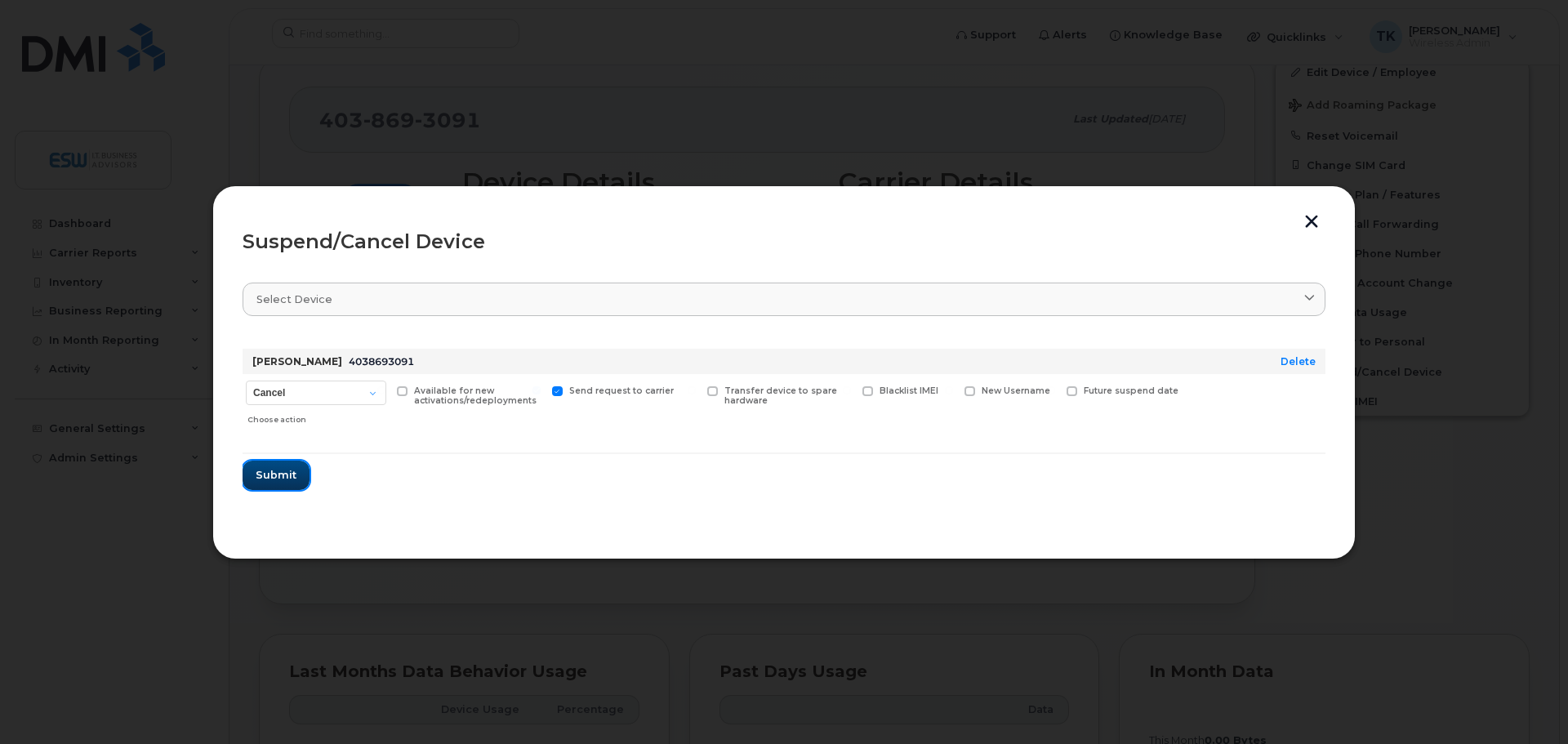
click at [268, 480] on span "Submit" at bounding box center [276, 475] width 41 height 15
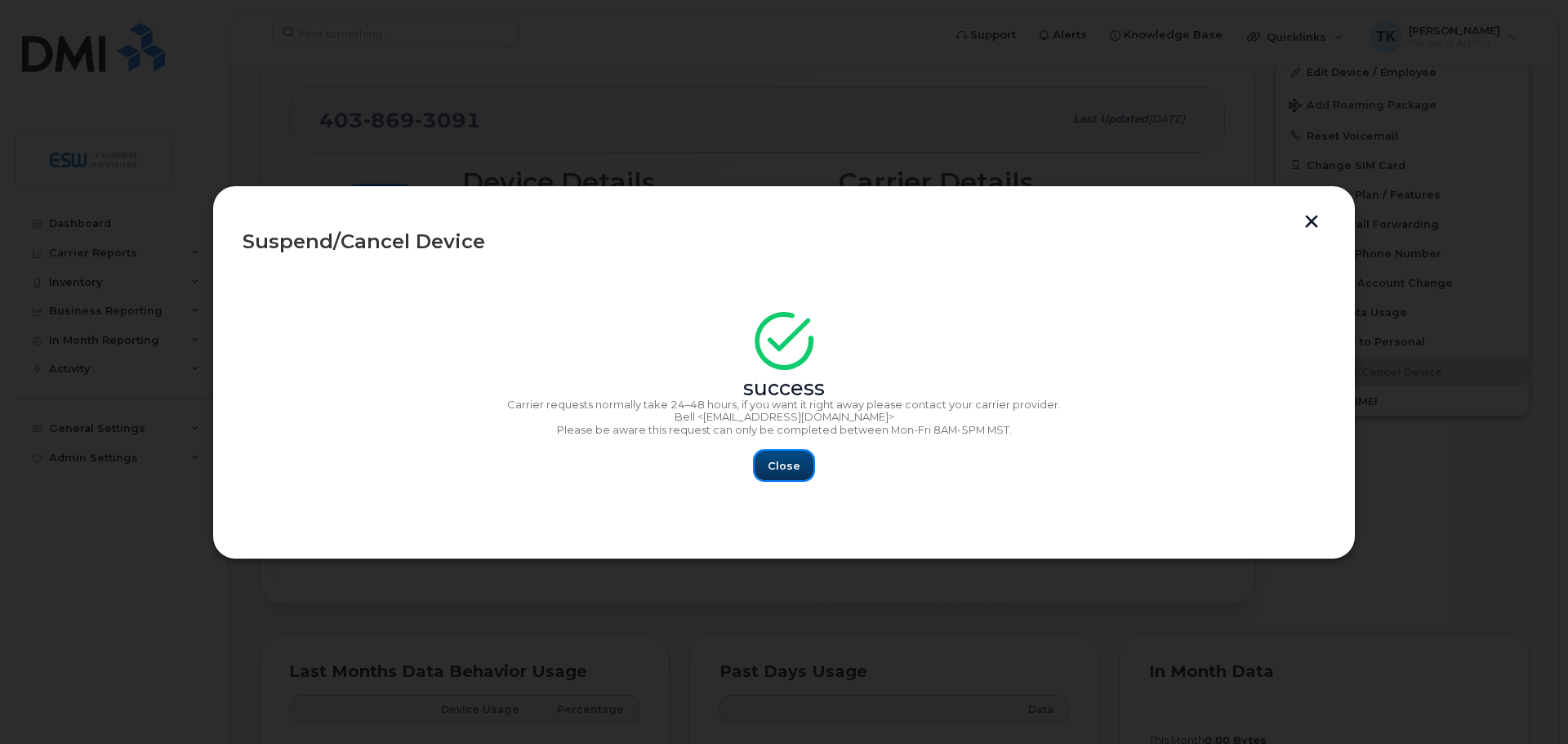
click at [780, 460] on span "Close" at bounding box center [784, 466] width 33 height 15
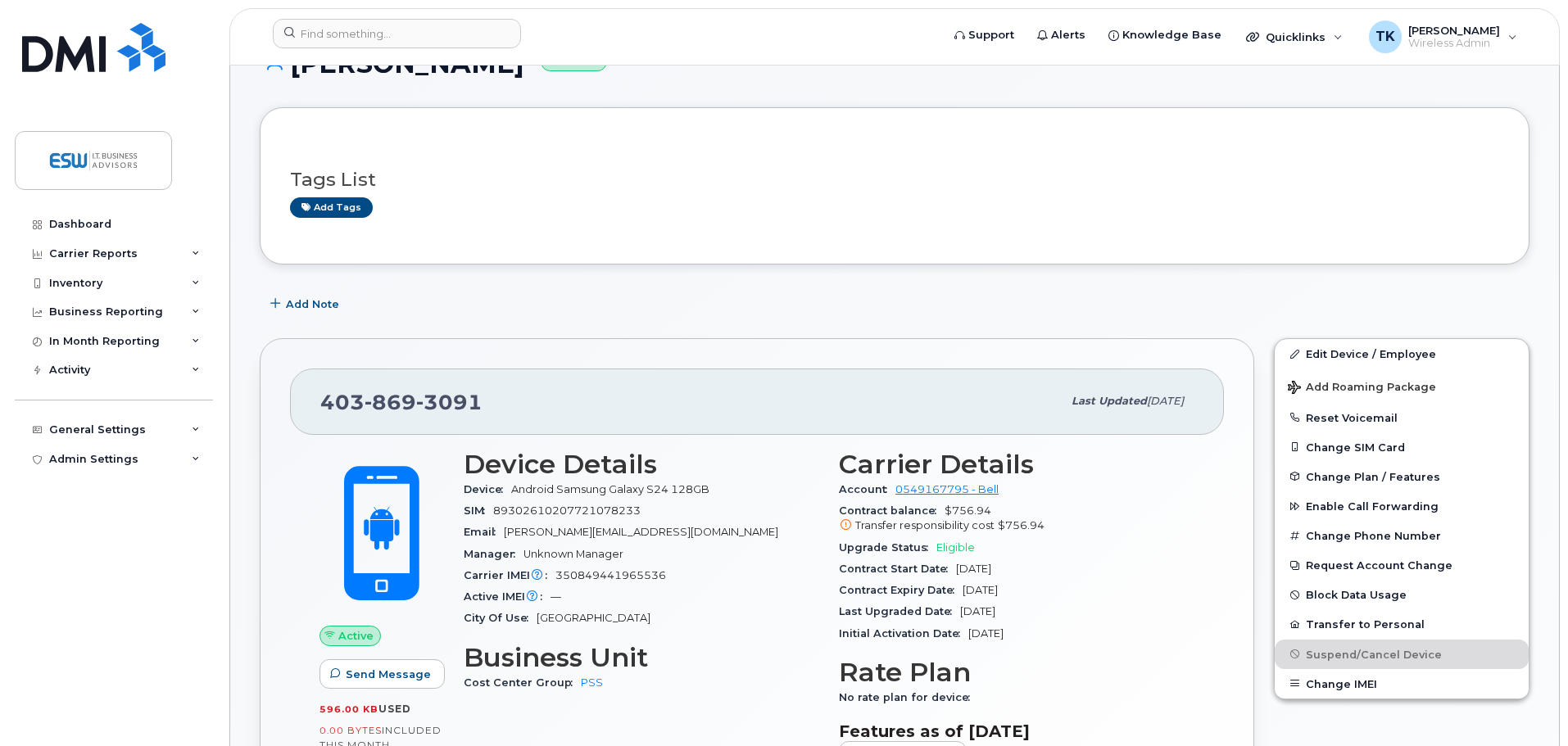
scroll to position [0, 0]
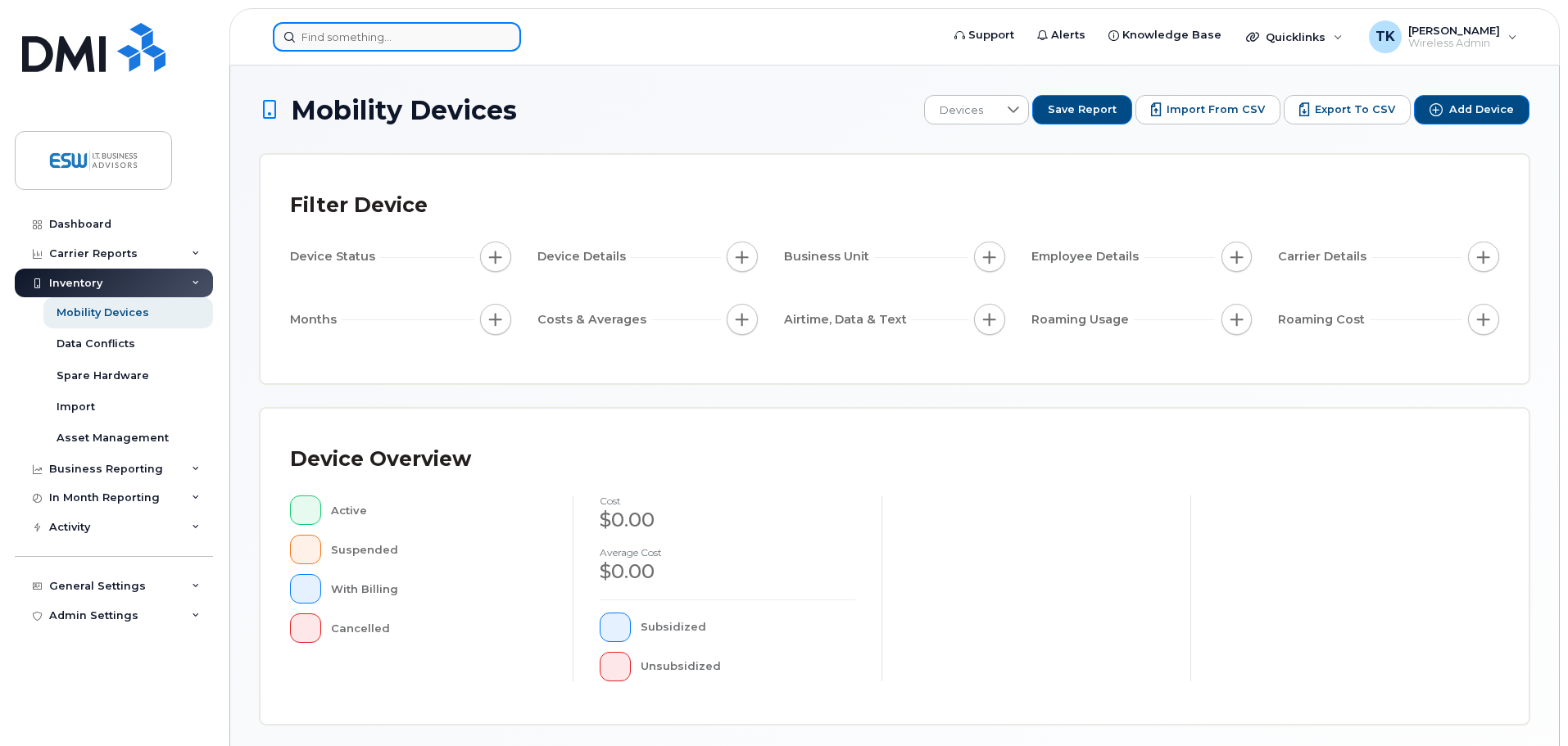
click at [396, 35] on input at bounding box center [396, 36] width 248 height 30
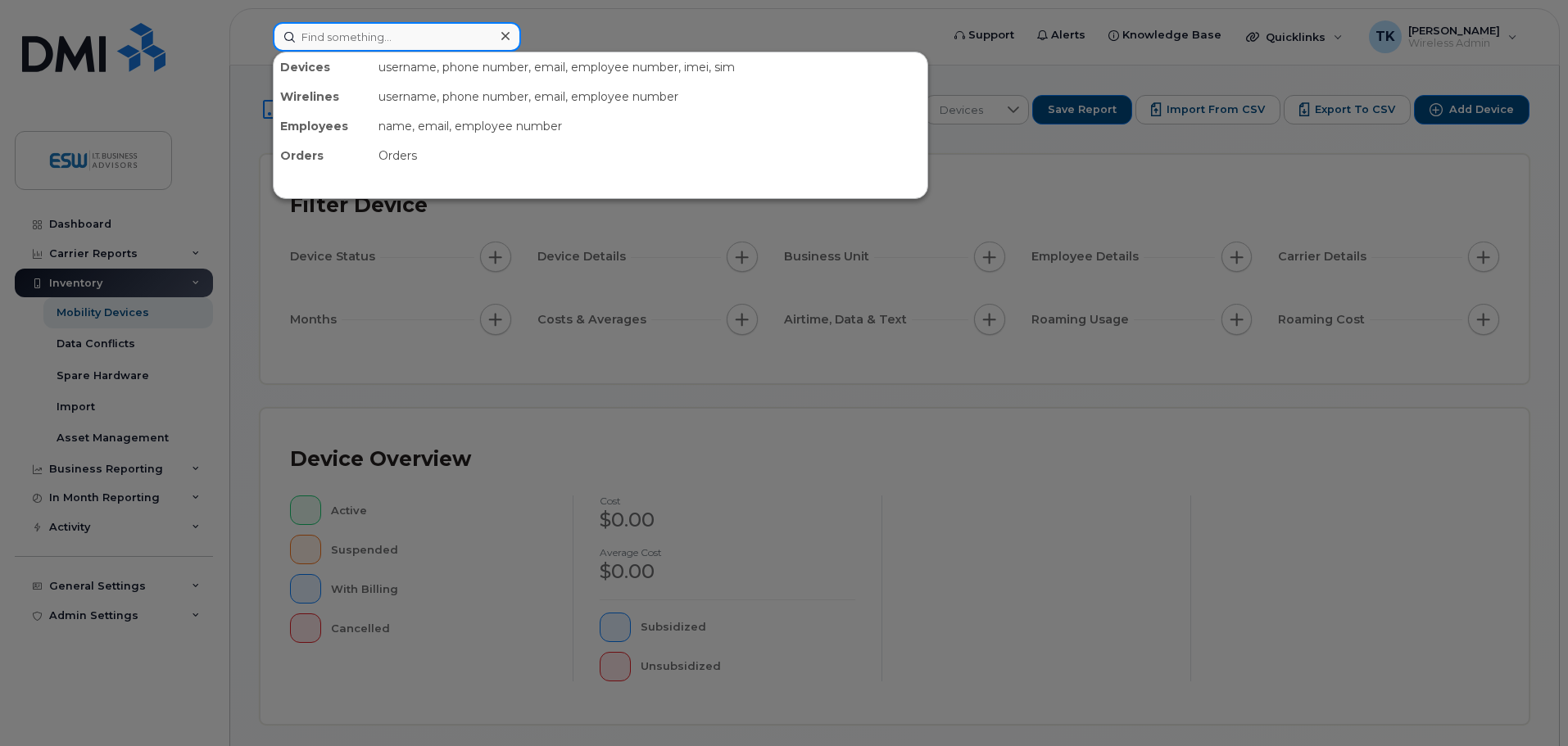
drag, startPoint x: 396, startPoint y: 35, endPoint x: 388, endPoint y: 29, distance: 10.0
click at [394, 35] on input at bounding box center [396, 36] width 248 height 30
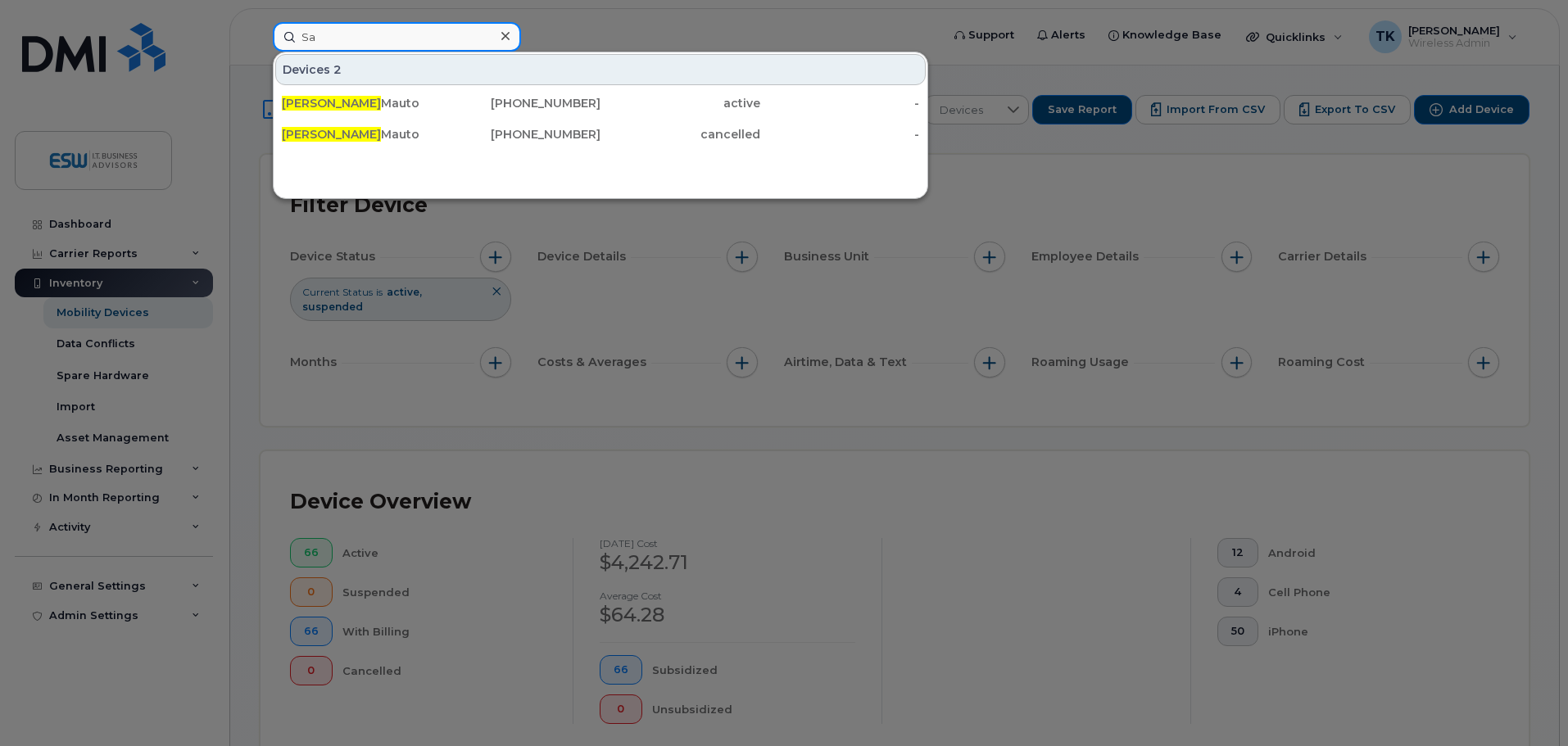
type input "S"
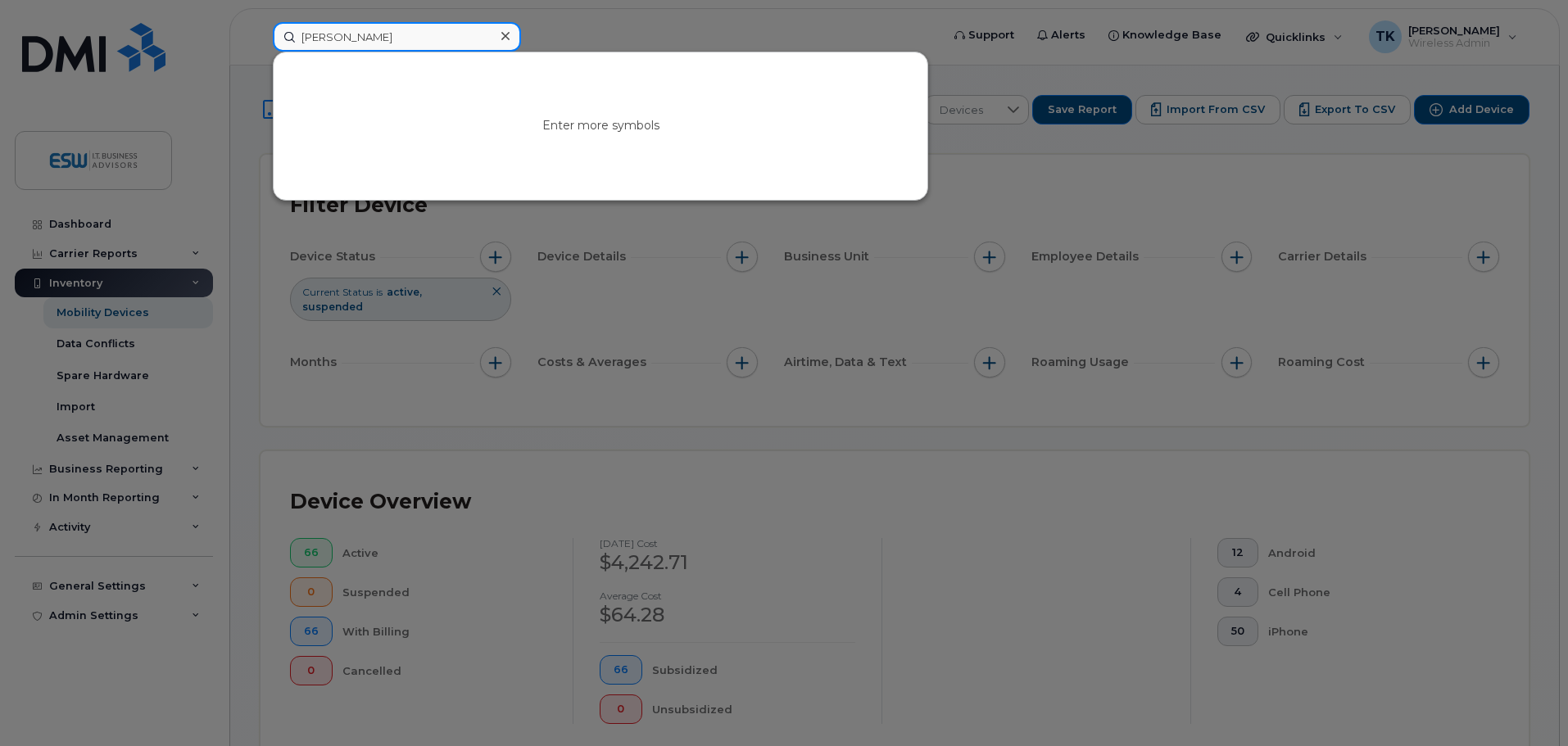
type input "JOrdan"
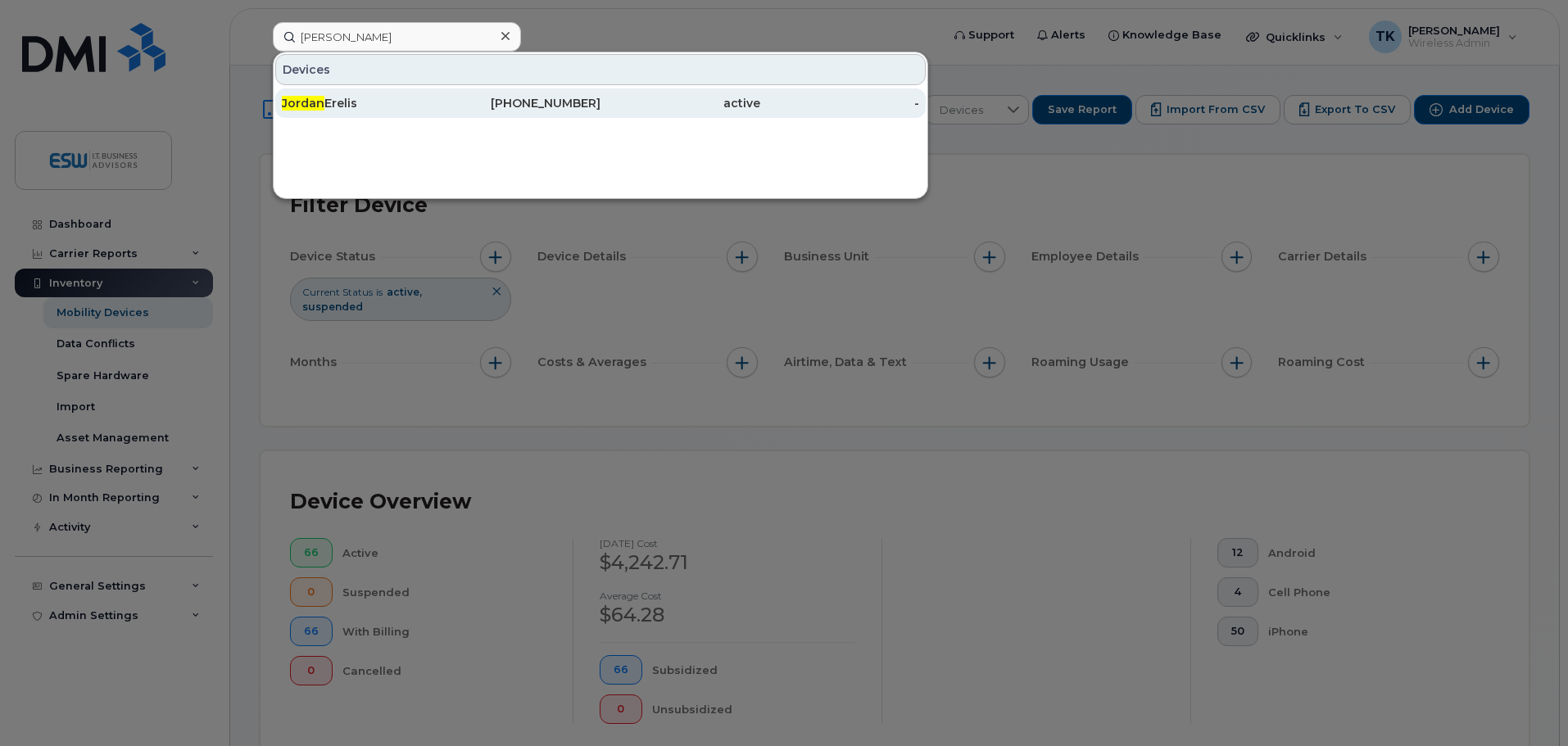
click at [353, 104] on div "Jordan Erelis" at bounding box center [362, 103] width 160 height 16
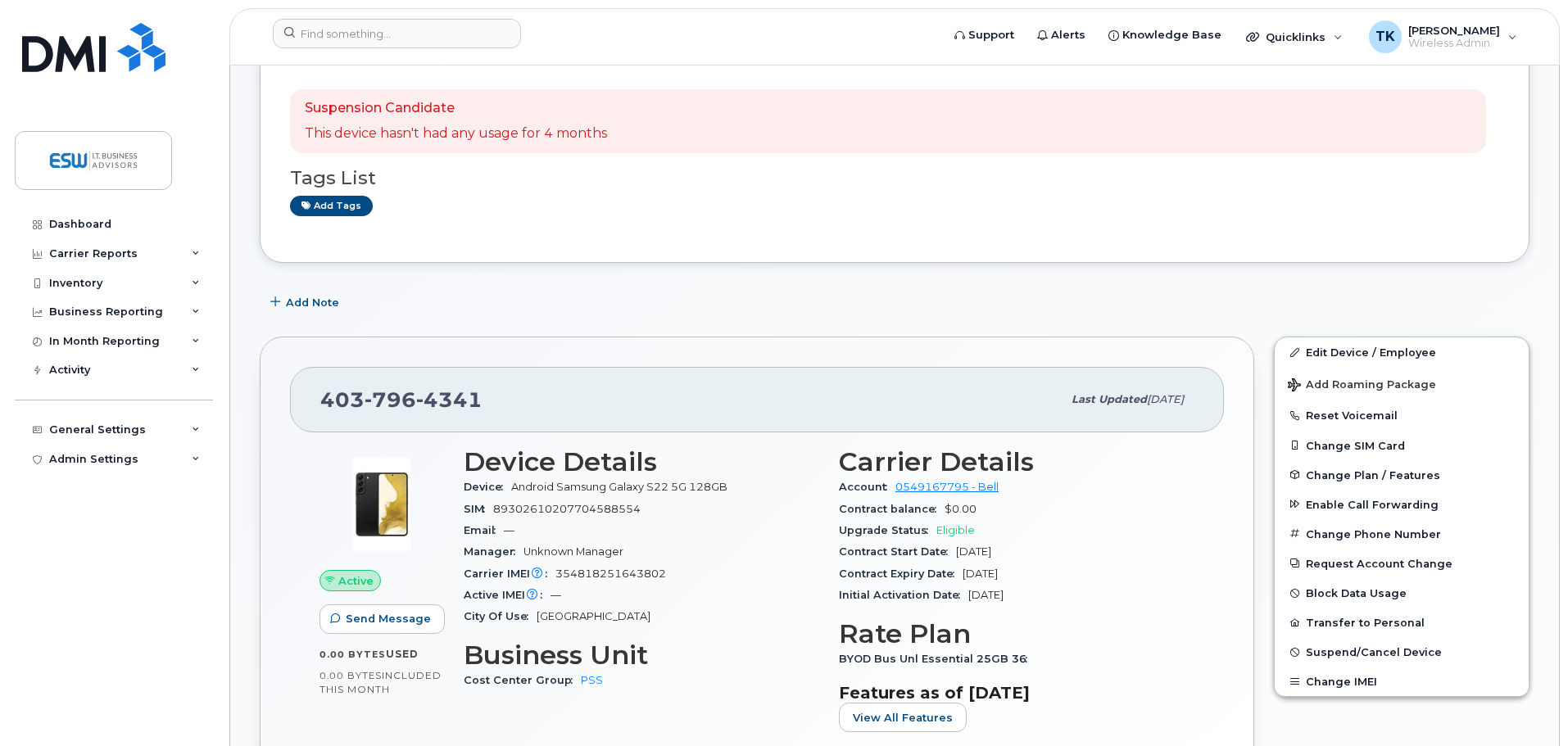
scroll to position [245, 0]
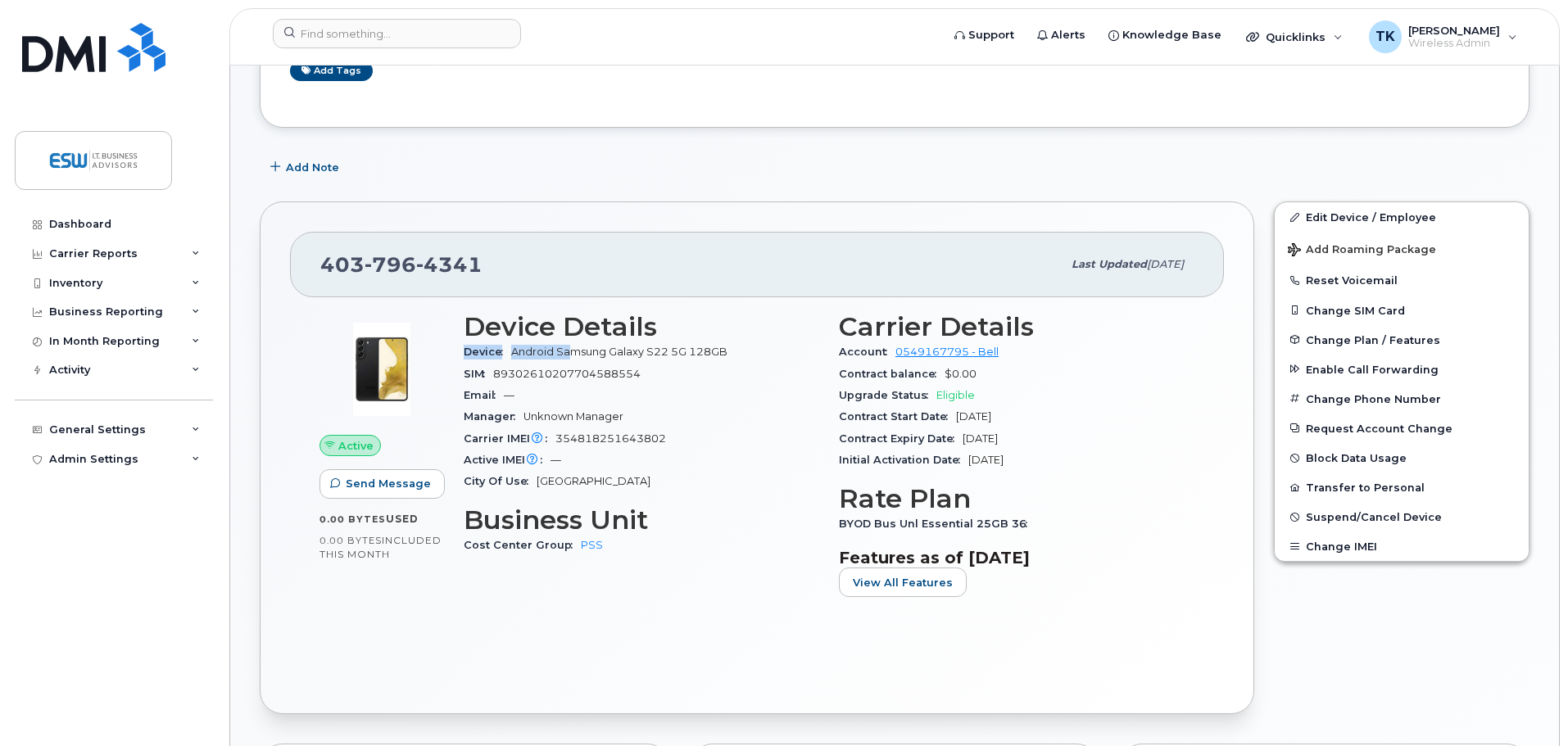
drag, startPoint x: 573, startPoint y: 352, endPoint x: 733, endPoint y: 335, distance: 160.9
click at [735, 334] on section "Device Details Device Android Samsung Galaxy S22 5G 128GB SIM [TECHNICAL_ID] Em…" at bounding box center [641, 402] width 356 height 180
click at [666, 346] on span "Android Samsung Galaxy S22 5G 128GB" at bounding box center [619, 351] width 216 height 12
drag, startPoint x: 663, startPoint y: 351, endPoint x: 643, endPoint y: 353, distance: 20.1
click at [662, 351] on span "Android Samsung Galaxy S22 5G 128GB" at bounding box center [619, 351] width 216 height 12
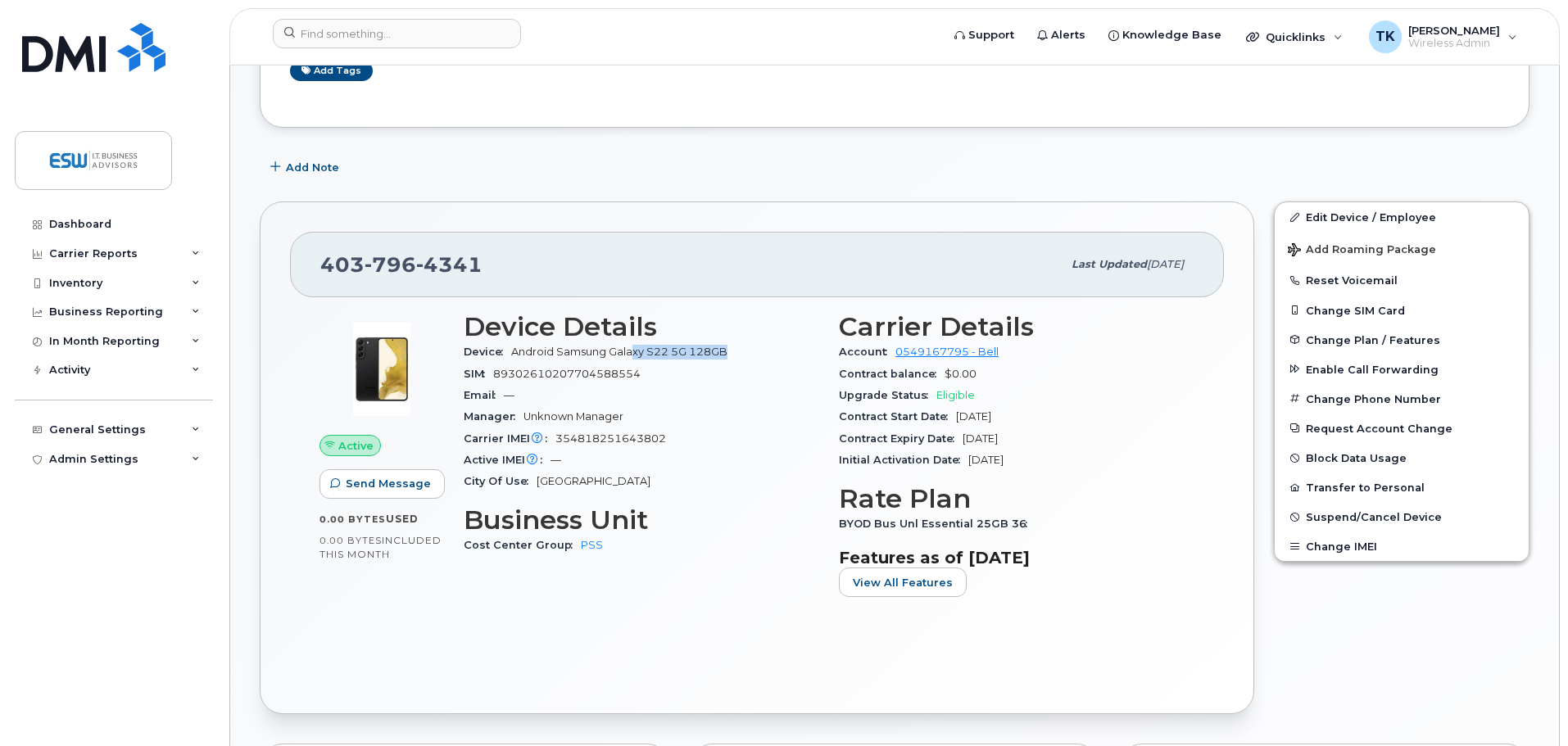
drag, startPoint x: 647, startPoint y: 352, endPoint x: 753, endPoint y: 351, distance: 106.0
click at [753, 351] on div "Device Android Samsung Galaxy S22 5G 128GB" at bounding box center [641, 351] width 356 height 21
click at [744, 353] on div "Device Android Samsung Galaxy S22 5G 128GB" at bounding box center [641, 351] width 356 height 21
click at [667, 355] on span "Android Samsung Galaxy S22 5G 128GB" at bounding box center [619, 351] width 216 height 12
click at [613, 356] on span "Android Samsung Galaxy S22 5G 128GB" at bounding box center [619, 351] width 216 height 12
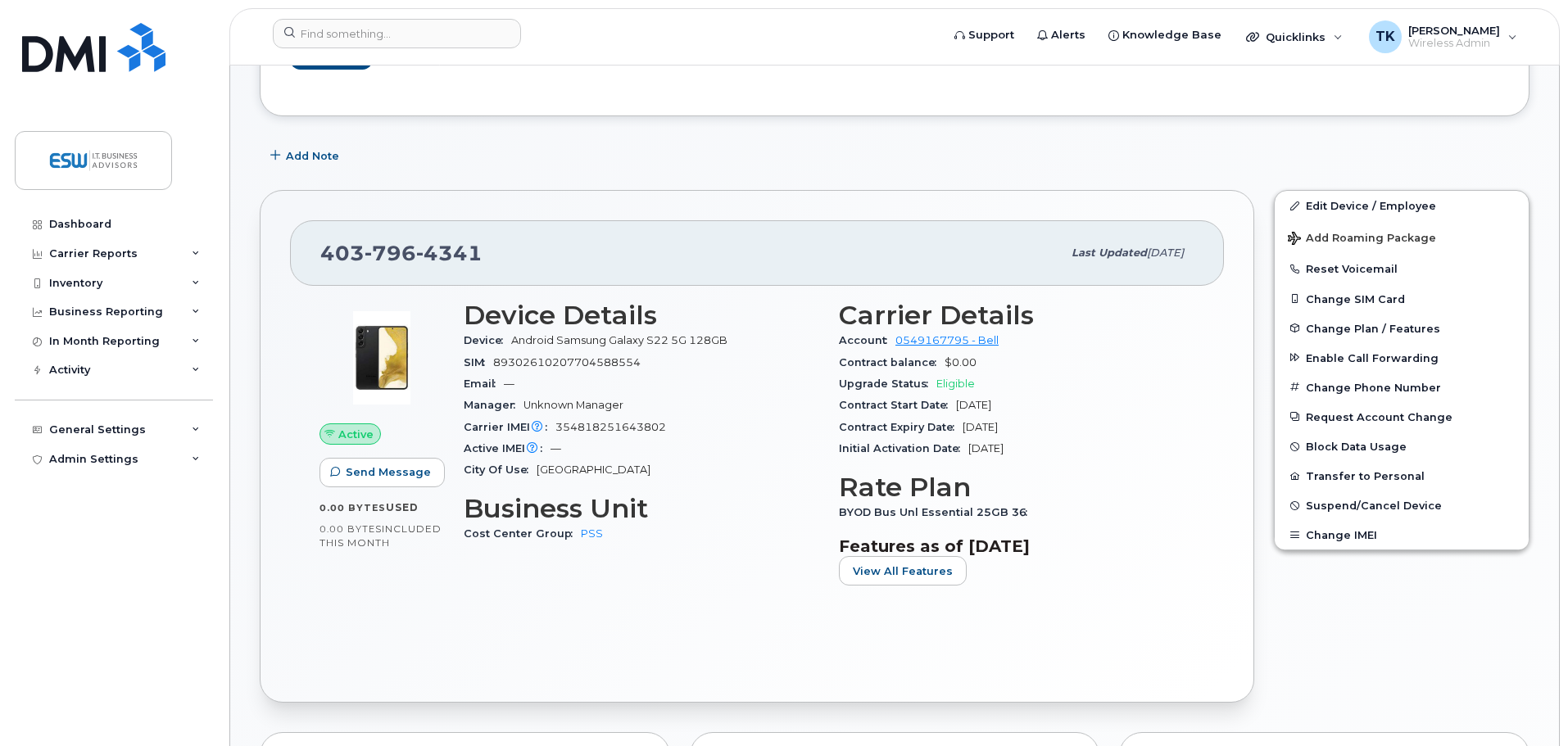
scroll to position [233, 0]
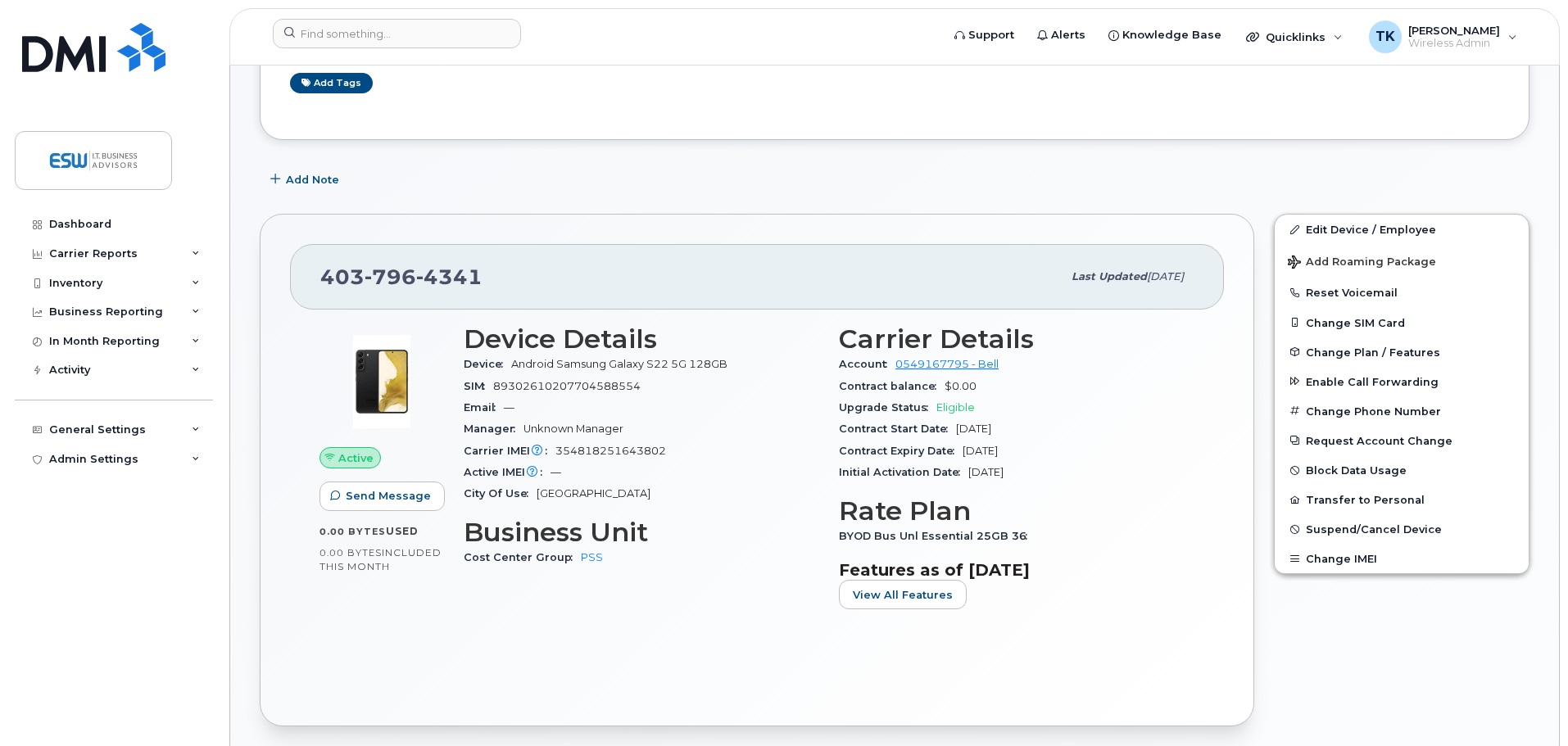
drag, startPoint x: 602, startPoint y: 178, endPoint x: 600, endPoint y: 170, distance: 8.2
click at [600, 170] on div "Add Note" at bounding box center [895, 179] width 1270 height 30
click at [84, 286] on div "Inventory" at bounding box center [76, 283] width 53 height 13
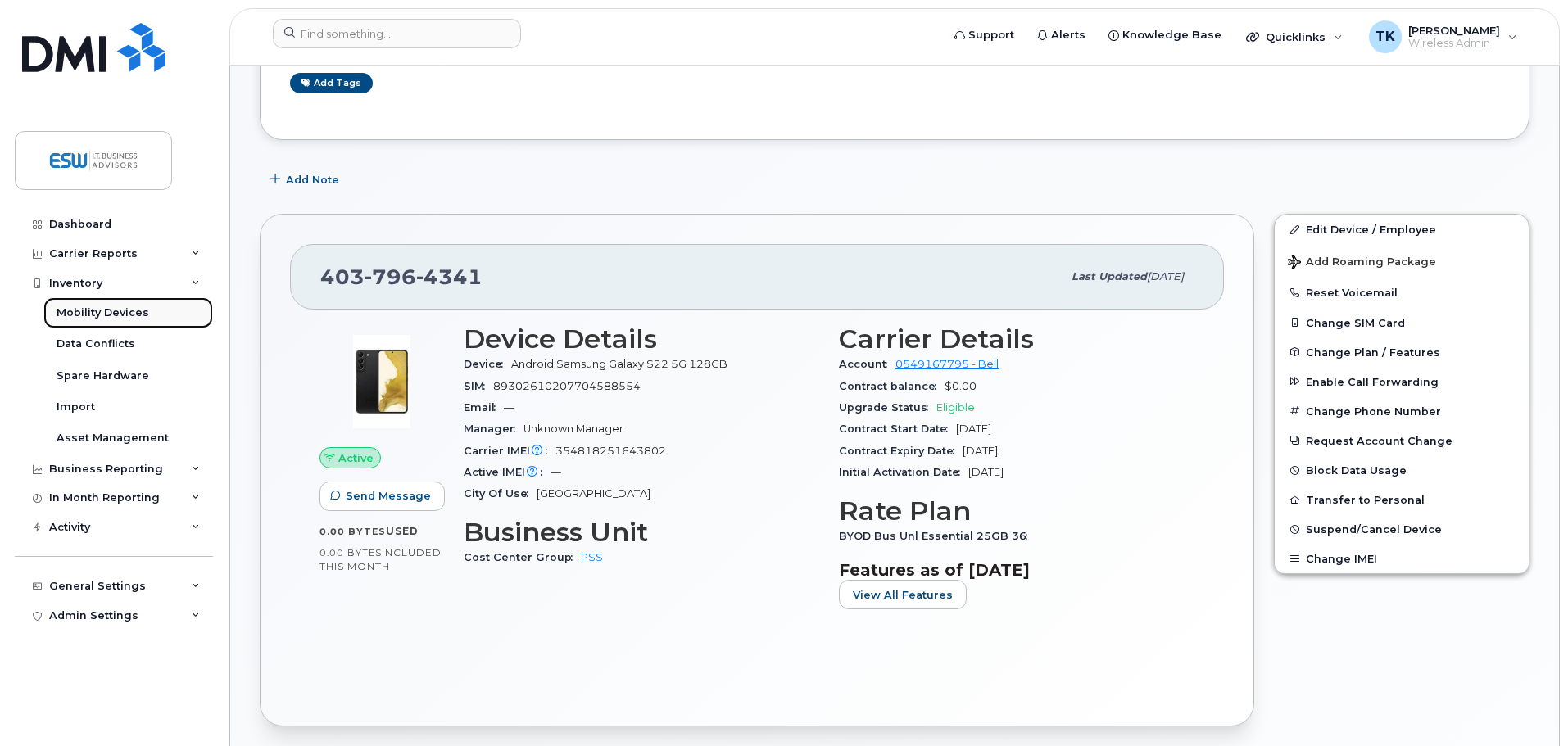
click at [103, 306] on div "Mobility Devices" at bounding box center [103, 312] width 93 height 14
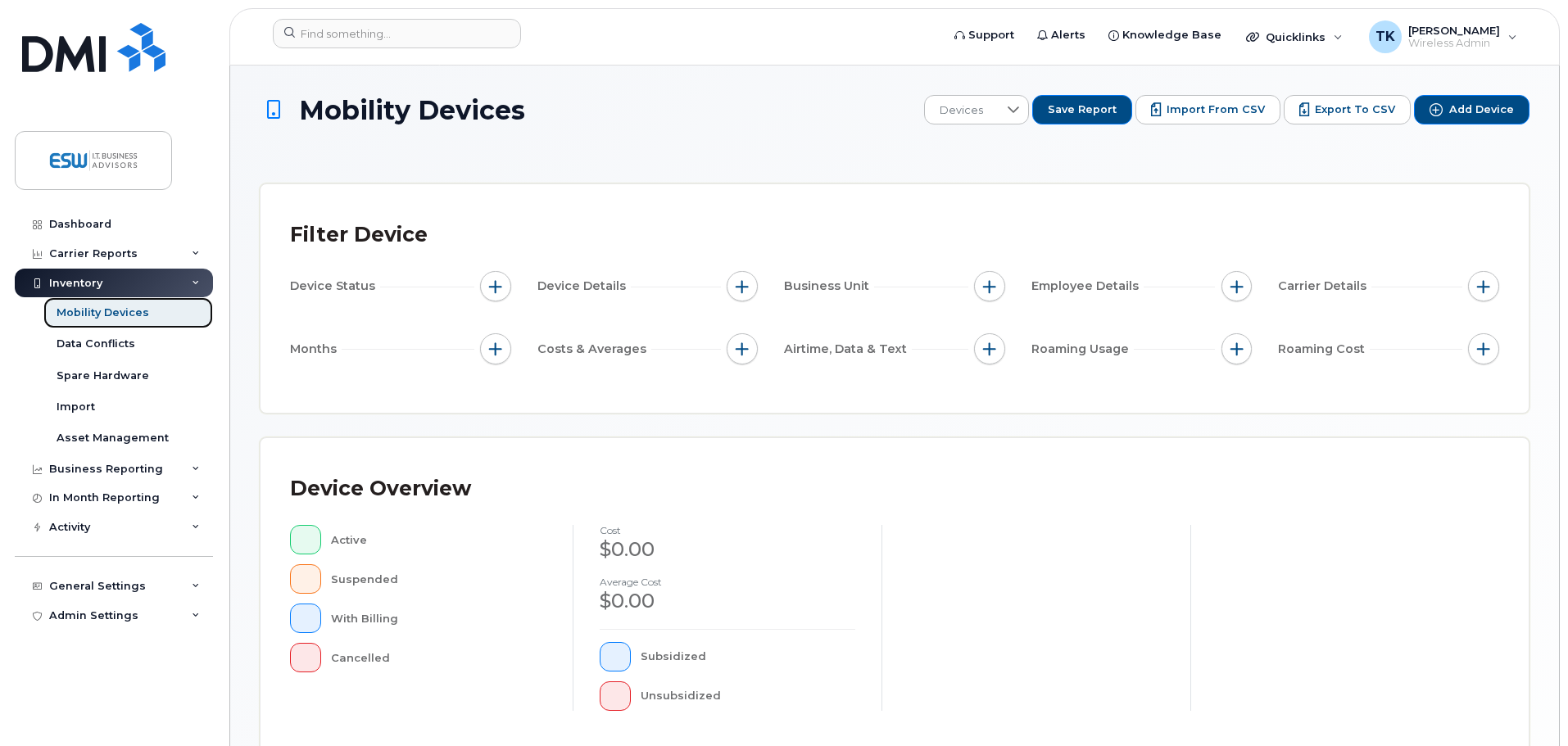
scroll to position [409, 0]
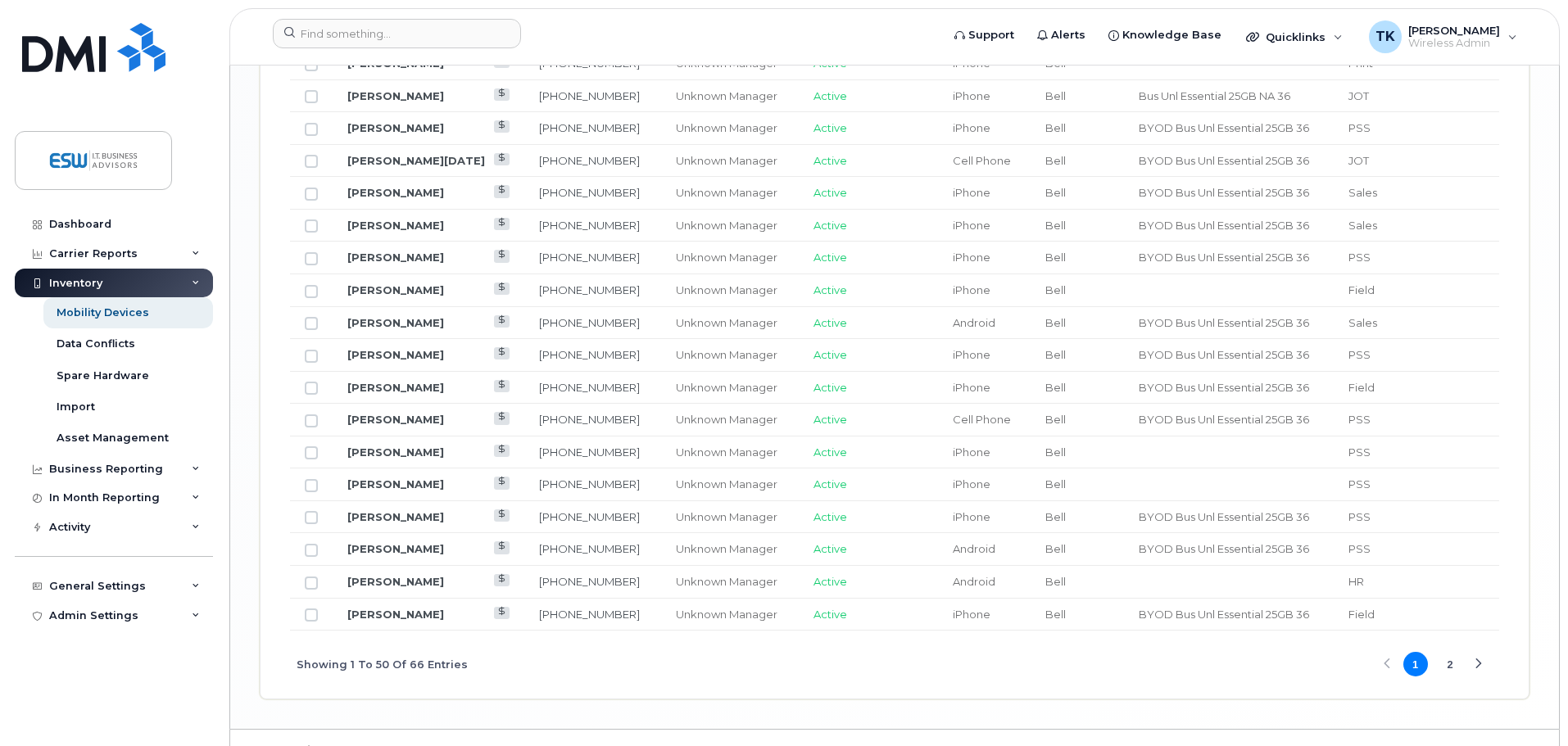
scroll to position [2000, 0]
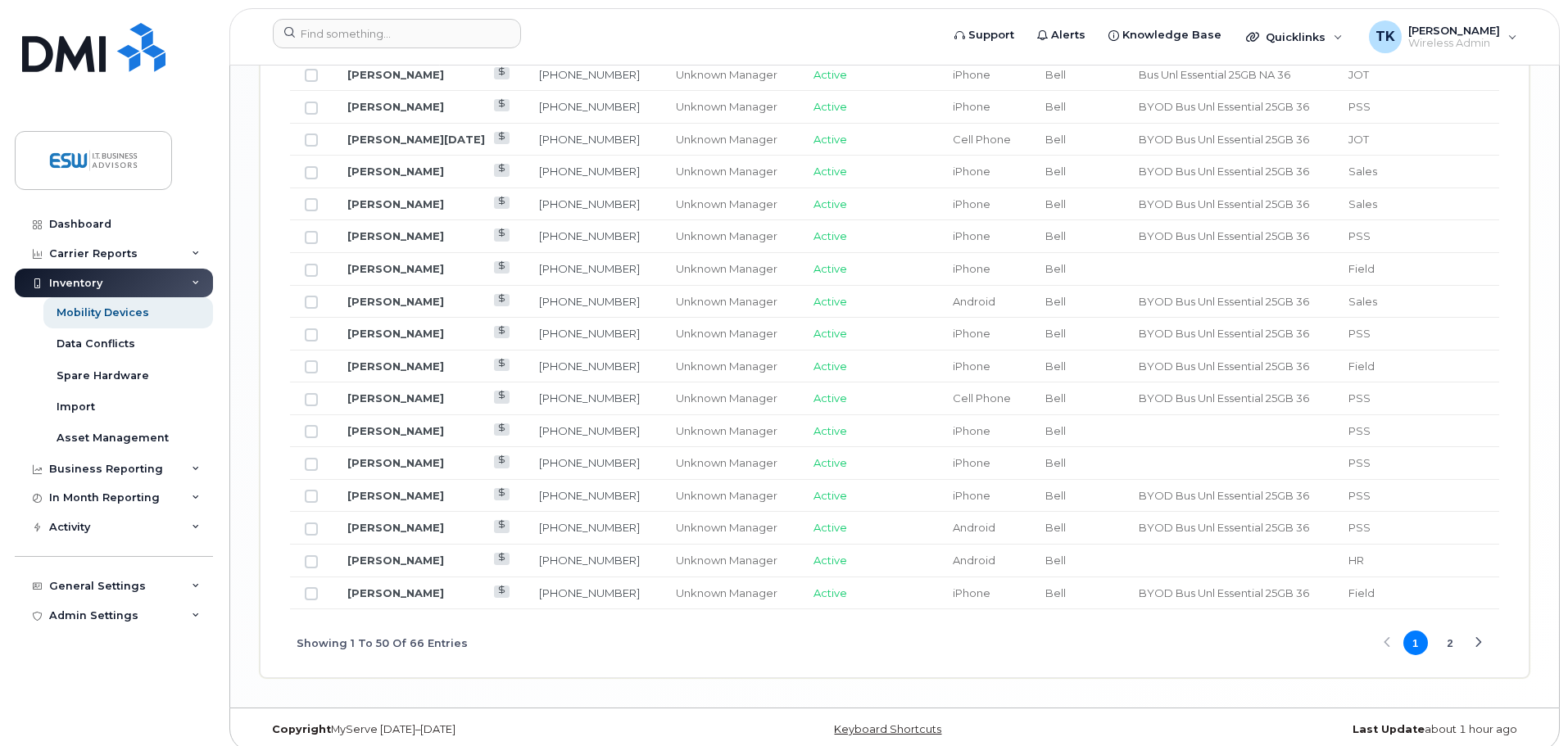
click at [1450, 631] on button "2" at bounding box center [1450, 642] width 25 height 25
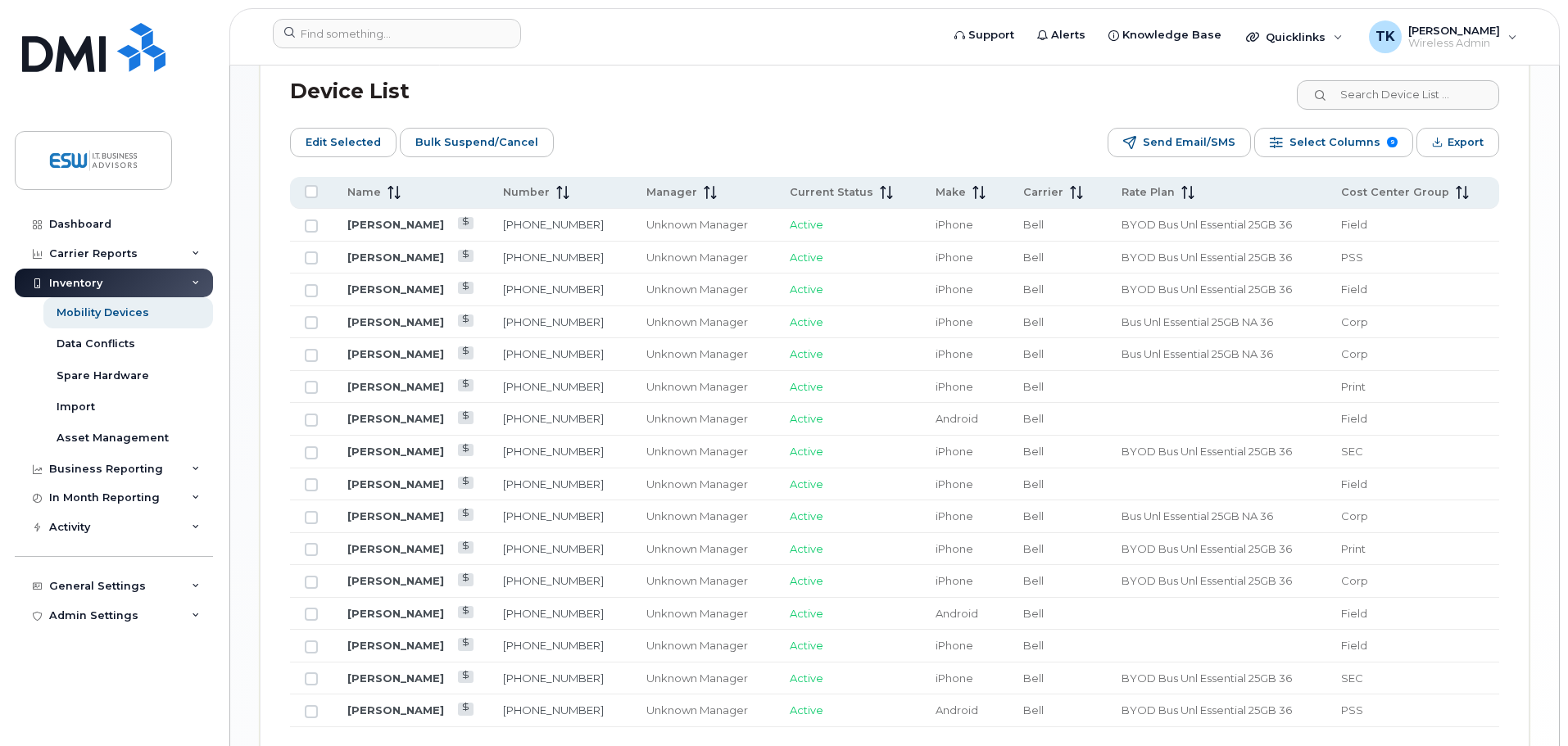
scroll to position [898, 0]
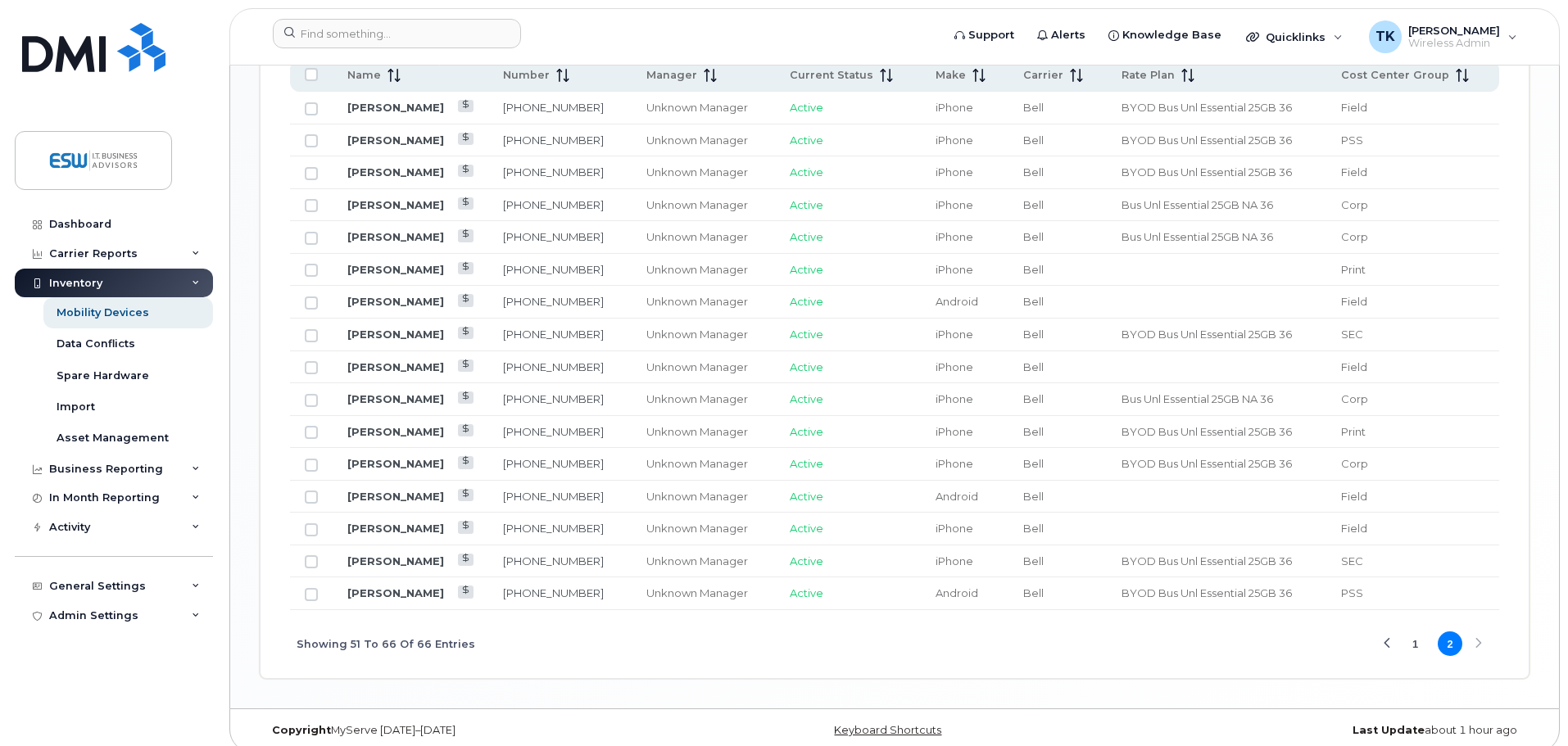
click at [1422, 631] on button "1" at bounding box center [1415, 643] width 25 height 25
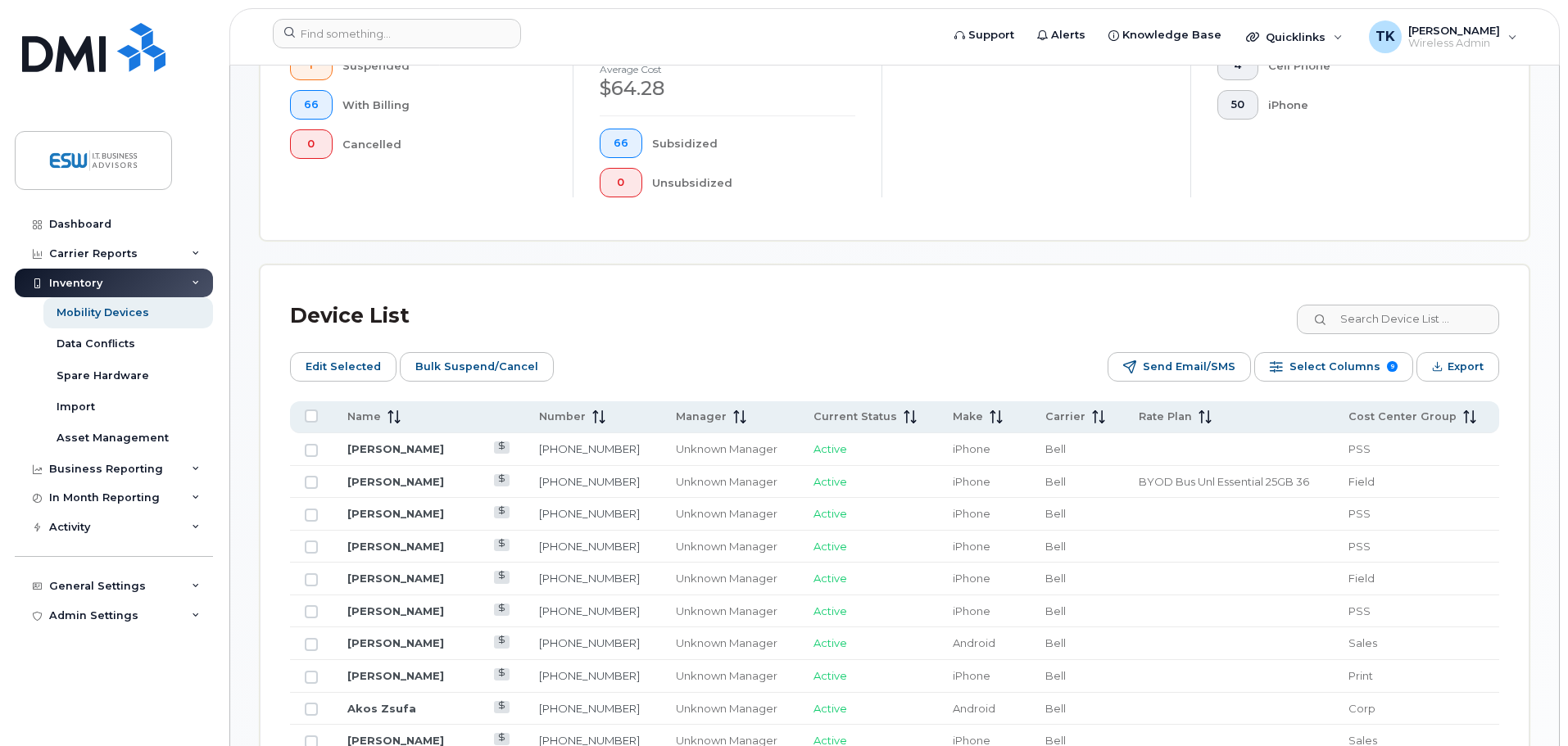
scroll to position [570, 0]
